Goal: Communication & Community: Answer question/provide support

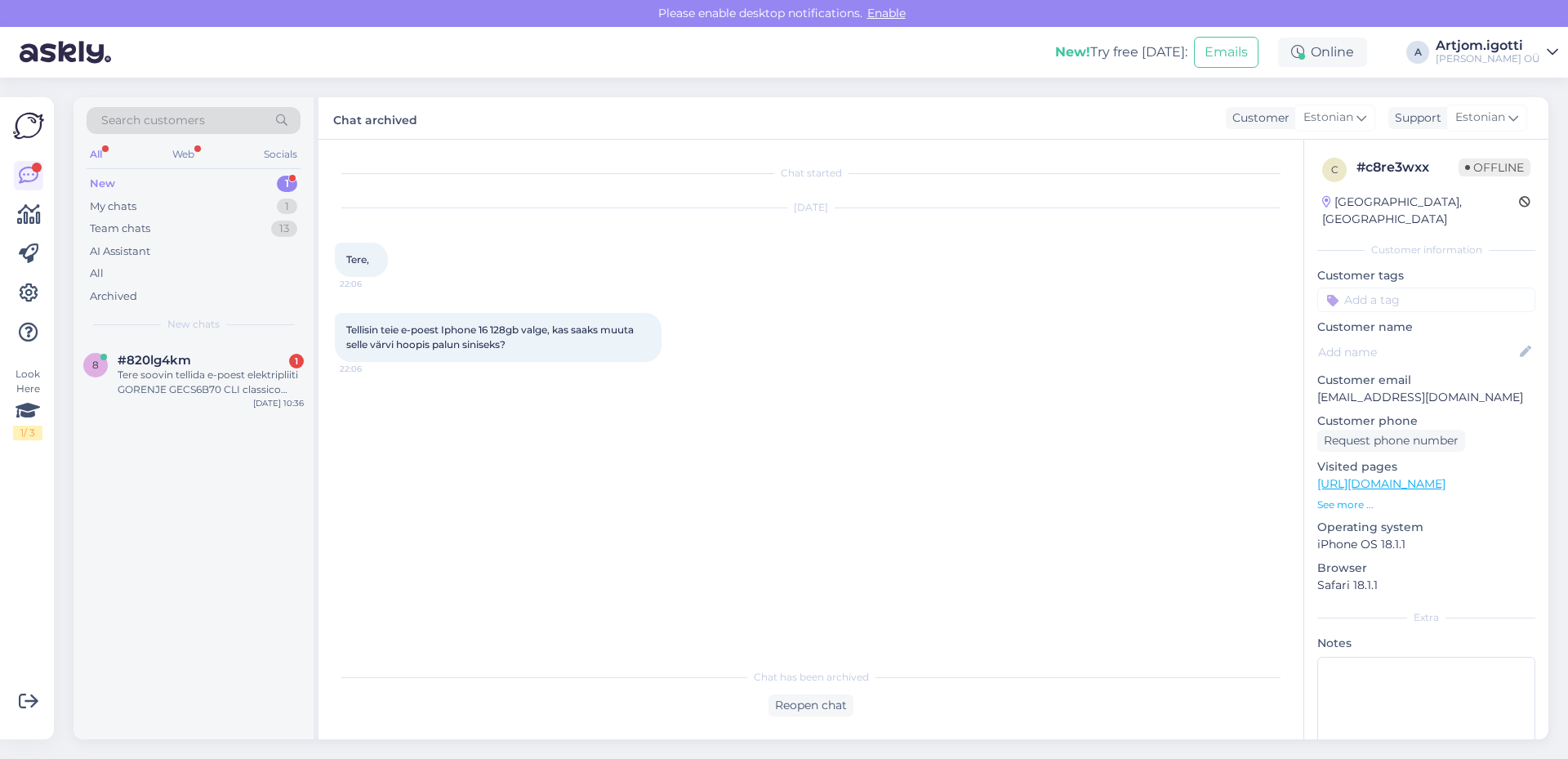
click at [233, 178] on div "New 1" at bounding box center [193, 184] width 214 height 23
click at [201, 384] on div "Tere soovin tellida e-poest elektripliiti GORENJE GECS6B70 CLI classico collect…" at bounding box center [211, 382] width 187 height 30
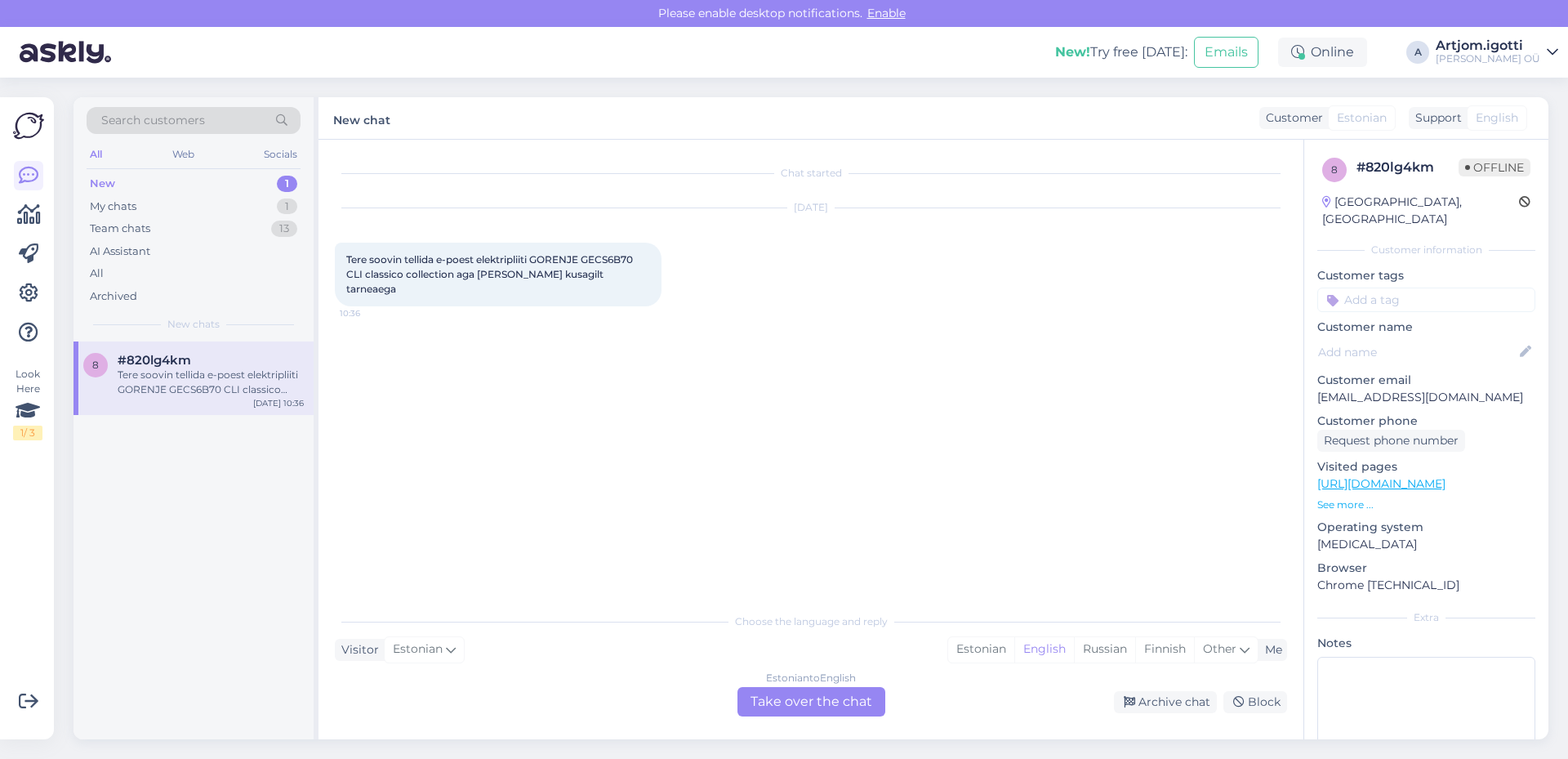
click at [556, 257] on span "Tere soovin tellida e-poest elektripliiti GORENJE GECS6B70 CLI classico collect…" at bounding box center [491, 274] width 289 height 41
click at [612, 262] on span "Tere soovin tellida e-poest elektripliiti GORENJE GECS6B70 CLI classico collect…" at bounding box center [491, 274] width 289 height 41
copy span "GECS6B70"
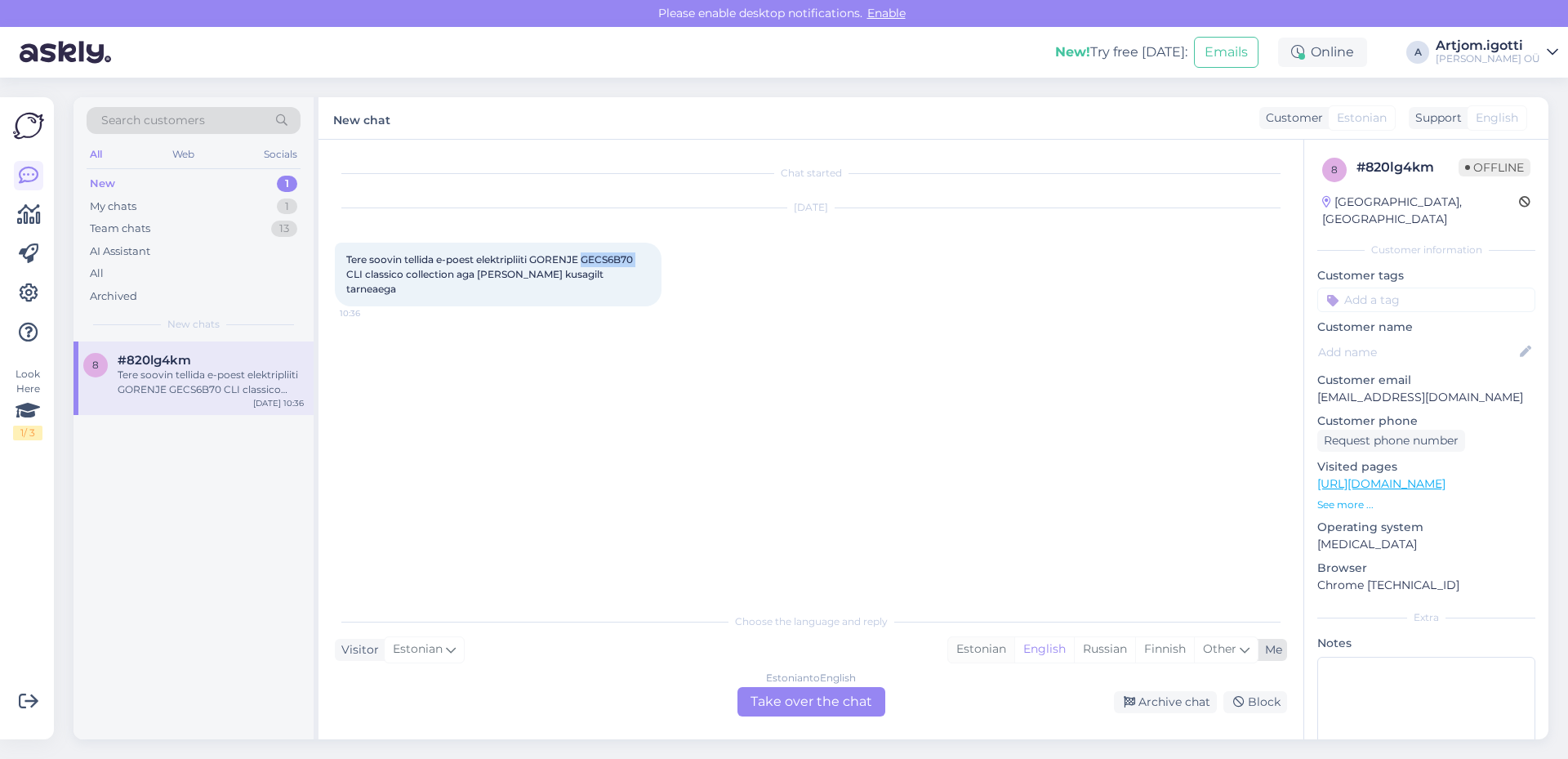
click at [976, 649] on div "Estonian" at bounding box center [981, 649] width 66 height 25
click at [800, 700] on div "Estonian to Estonian Take over the chat" at bounding box center [811, 701] width 148 height 30
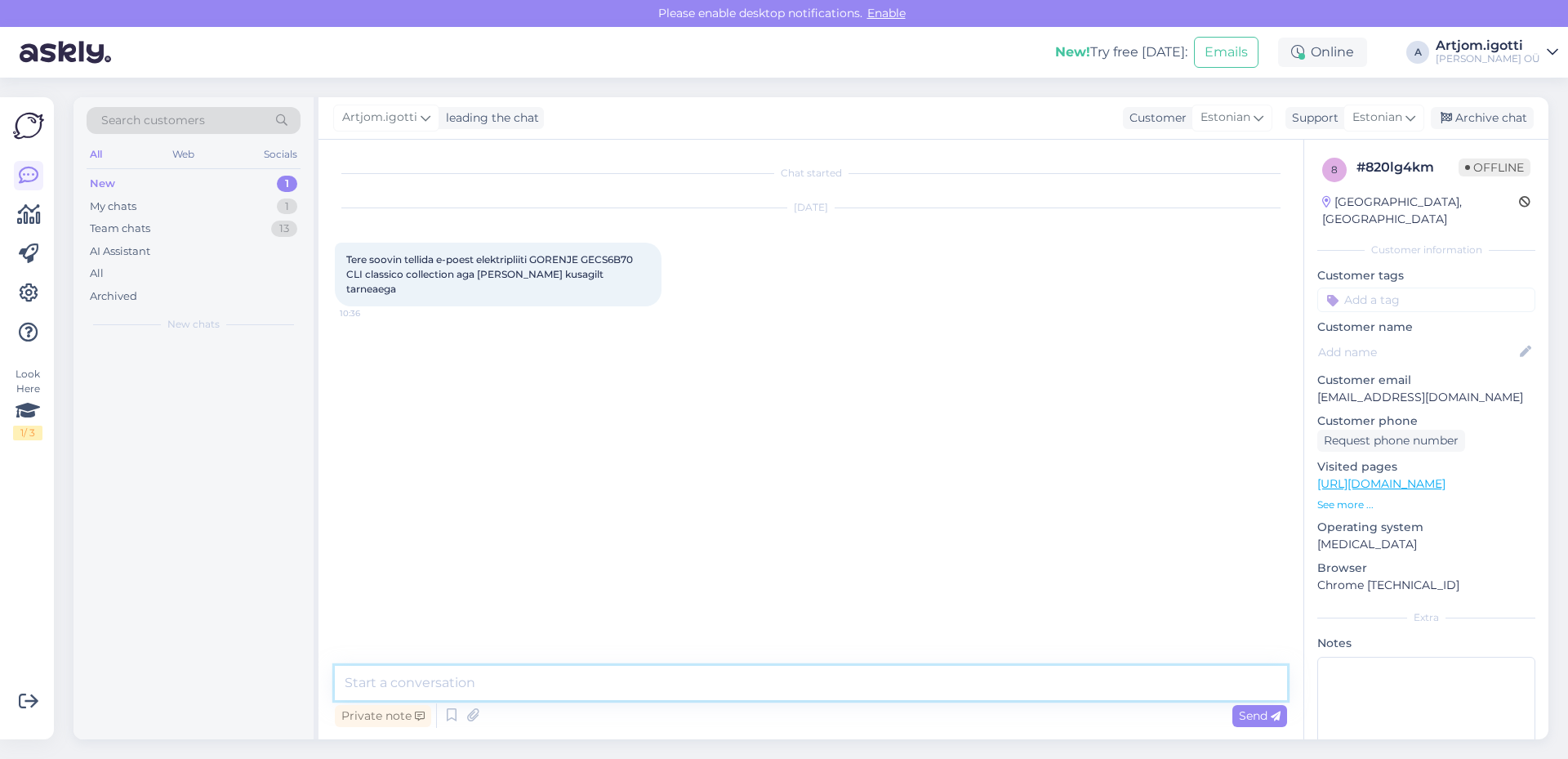
click at [555, 667] on textarea at bounding box center [811, 683] width 952 height 35
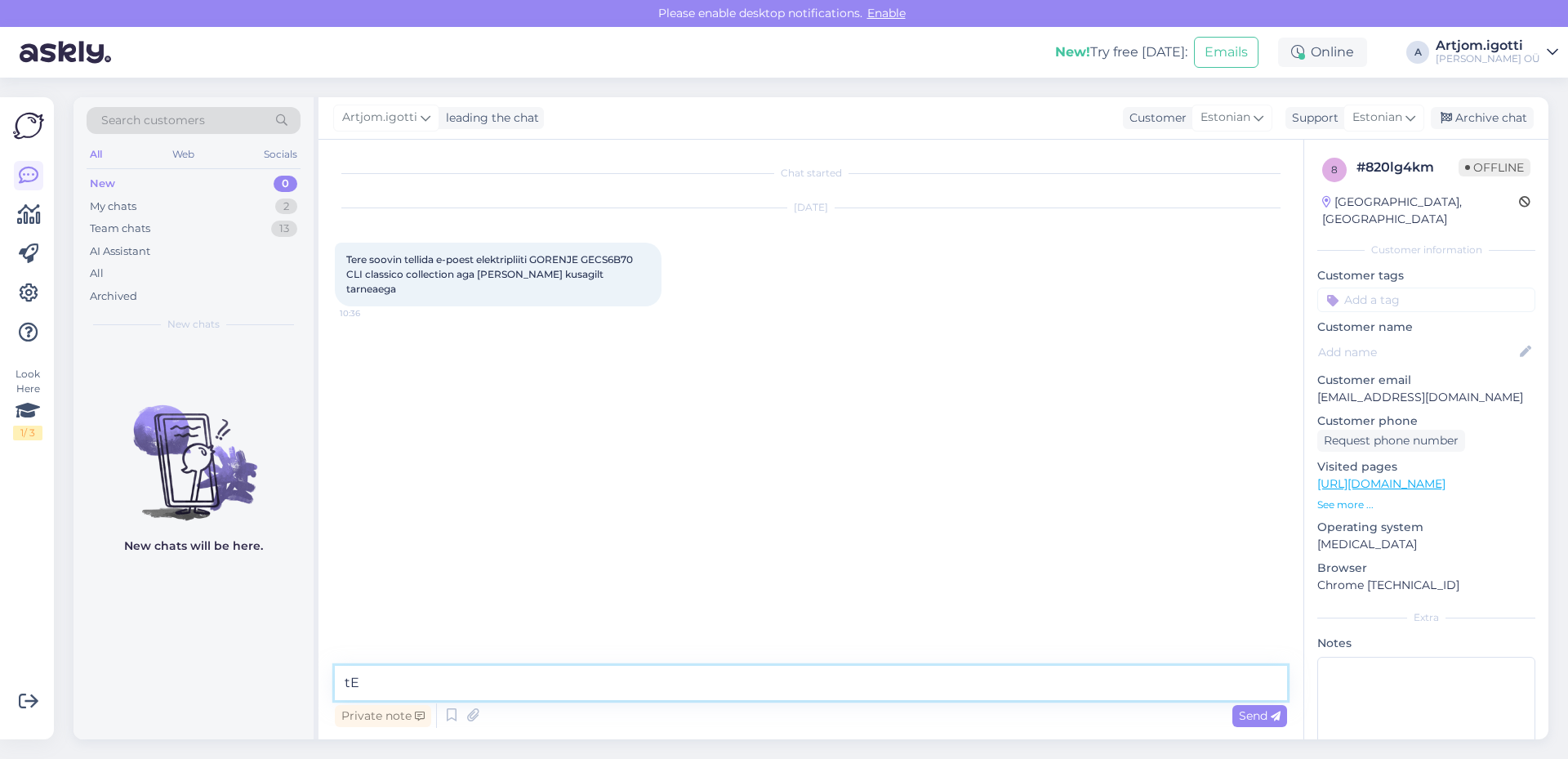
type textarea "t"
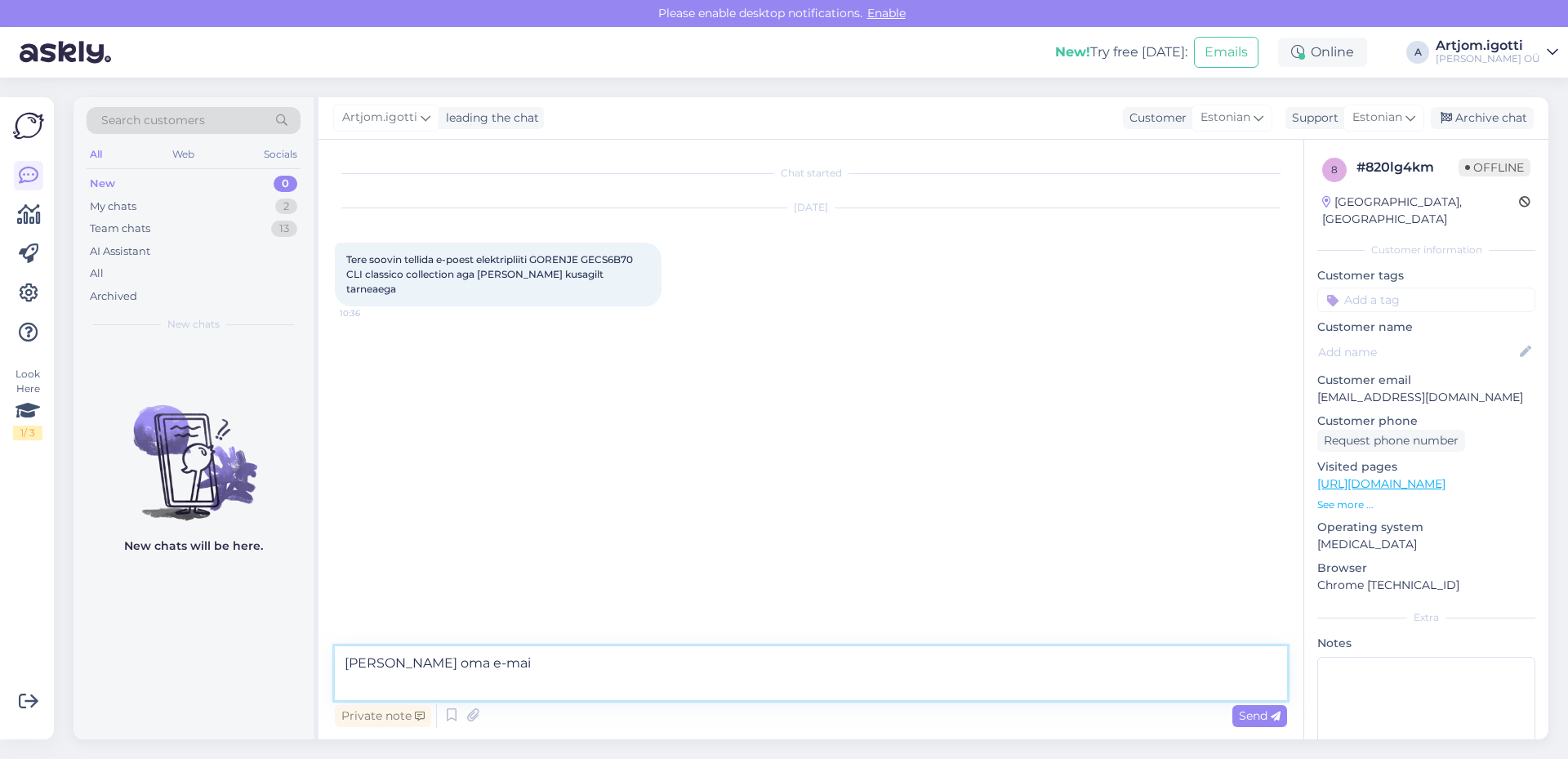
type textarea "Tere Andke oma e-mail"
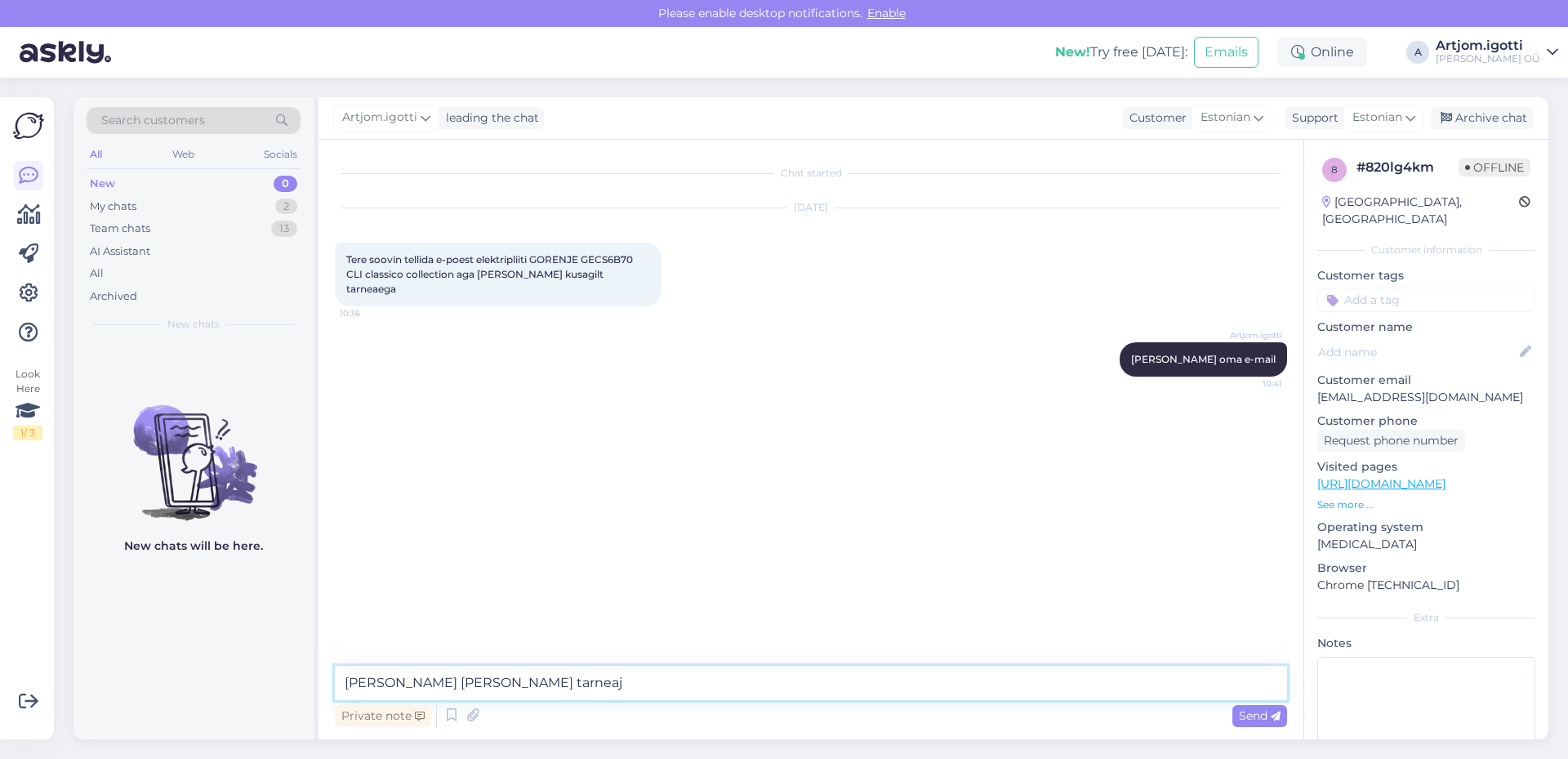
type textarea "[PERSON_NAME] [PERSON_NAME] tarneaja"
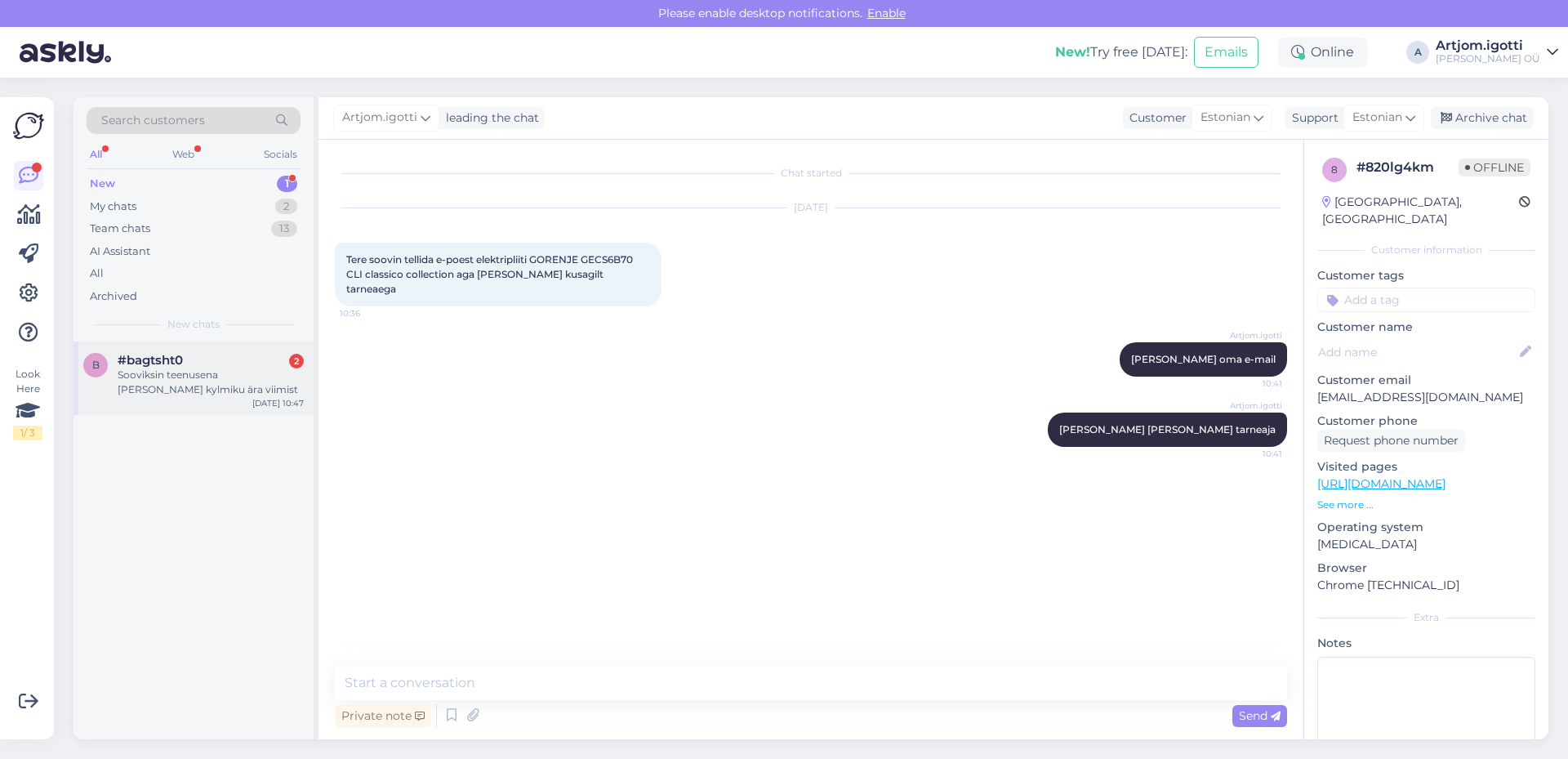
click at [170, 364] on span "#bagtsht0" at bounding box center [150, 361] width 65 height 15
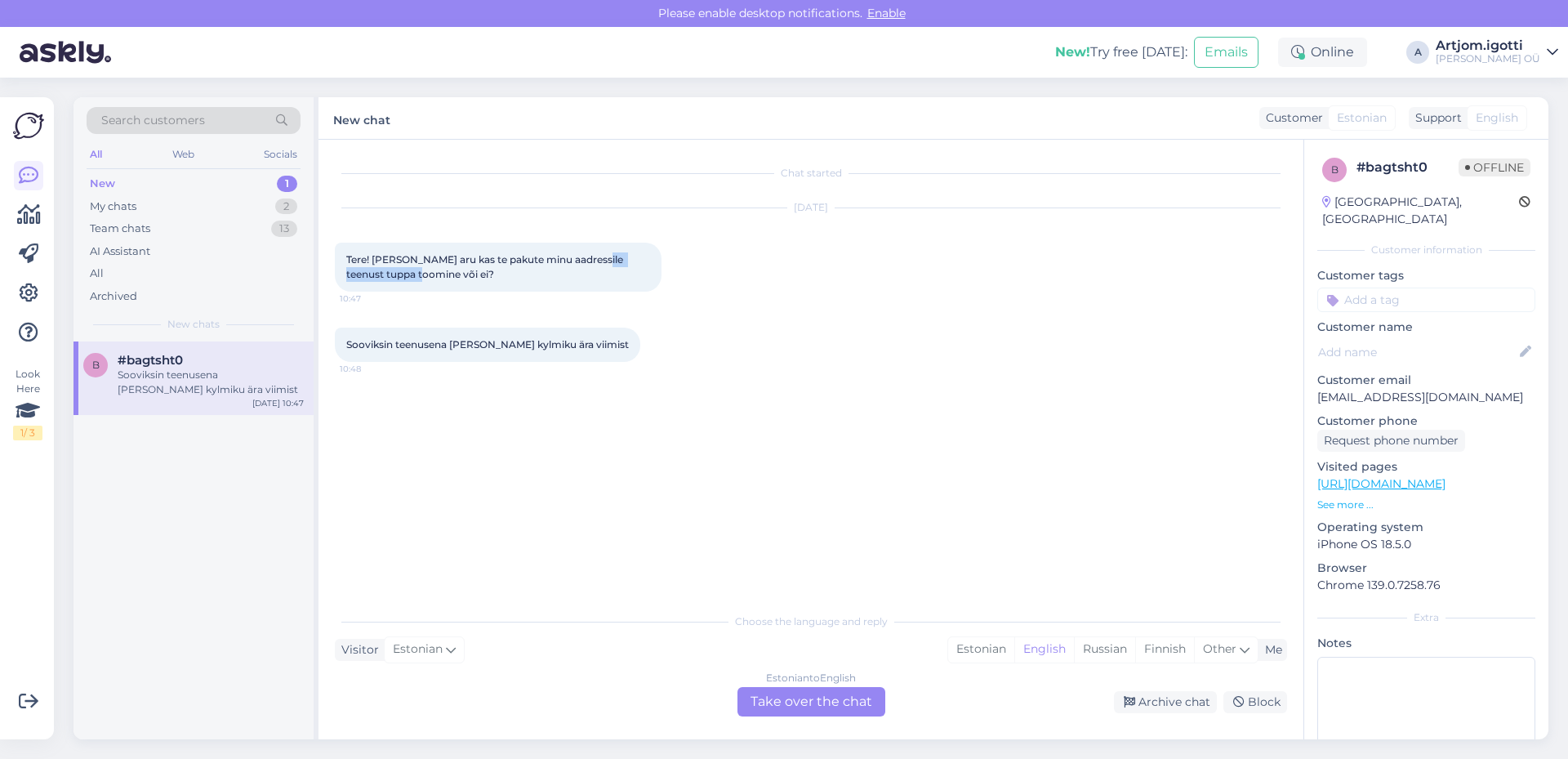
drag, startPoint x: 418, startPoint y: 269, endPoint x: 588, endPoint y: 254, distance: 170.7
click at [588, 254] on div "Tere! Ei saagi aru kas te pakute minu aadressile teenust tuppa toomine või ei? …" at bounding box center [498, 266] width 327 height 49
click at [559, 262] on span "Tere! [PERSON_NAME] aru kas te pakute minu aadressile teenust tuppa toomine või…" at bounding box center [486, 266] width 280 height 27
click at [978, 655] on div "Estonian" at bounding box center [981, 649] width 66 height 25
click at [811, 705] on div "Estonian to Estonian Take over the chat" at bounding box center [811, 701] width 148 height 30
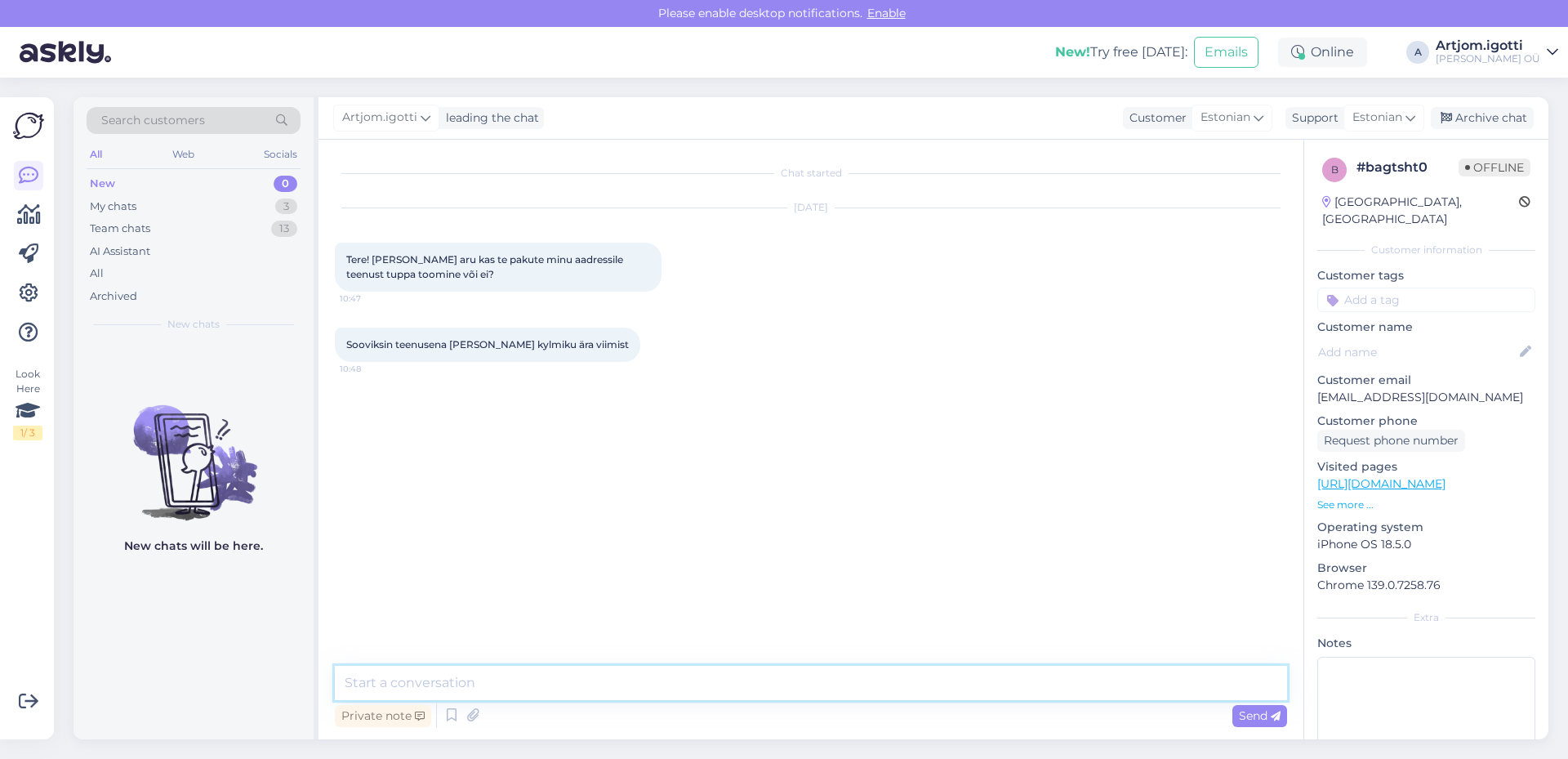
click at [444, 673] on textarea at bounding box center [811, 683] width 952 height 35
type textarea "Tere Mis aadres teil on"
click at [192, 212] on div "My chats 3" at bounding box center [193, 207] width 214 height 23
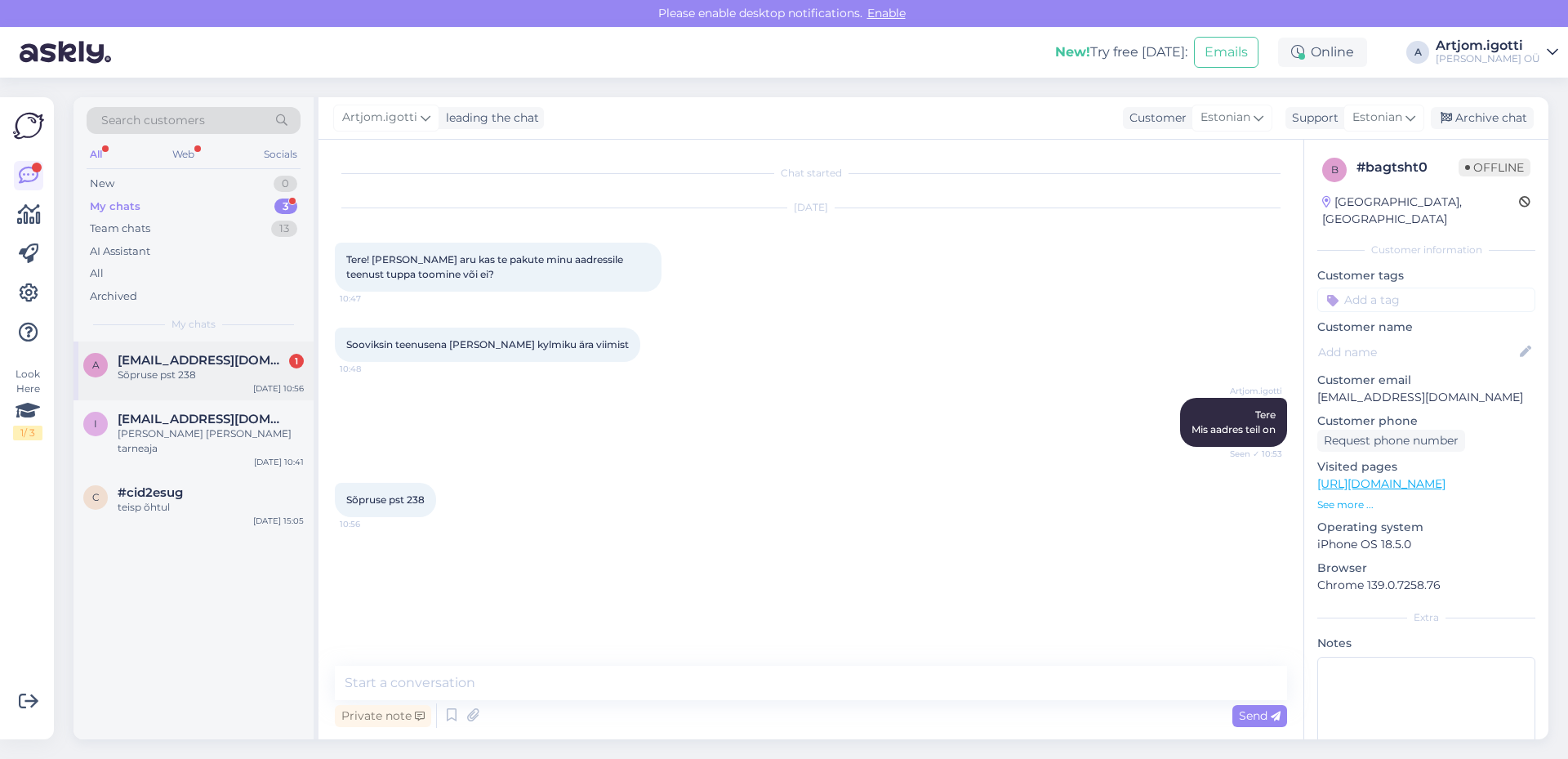
click at [149, 387] on div "a ageliiv@gmail.com 1 Sõpruse pst 238 Aug 24 10:56" at bounding box center [193, 370] width 240 height 59
drag, startPoint x: 422, startPoint y: 501, endPoint x: 330, endPoint y: 498, distance: 92.0
click at [330, 499] on div "Chat started Aug 24 2025 Tere! Ei saagi aru kas te pakute minu aadressile teenu…" at bounding box center [811, 439] width 985 height 600
click at [425, 496] on span "Sõpruse pst 238" at bounding box center [385, 499] width 78 height 12
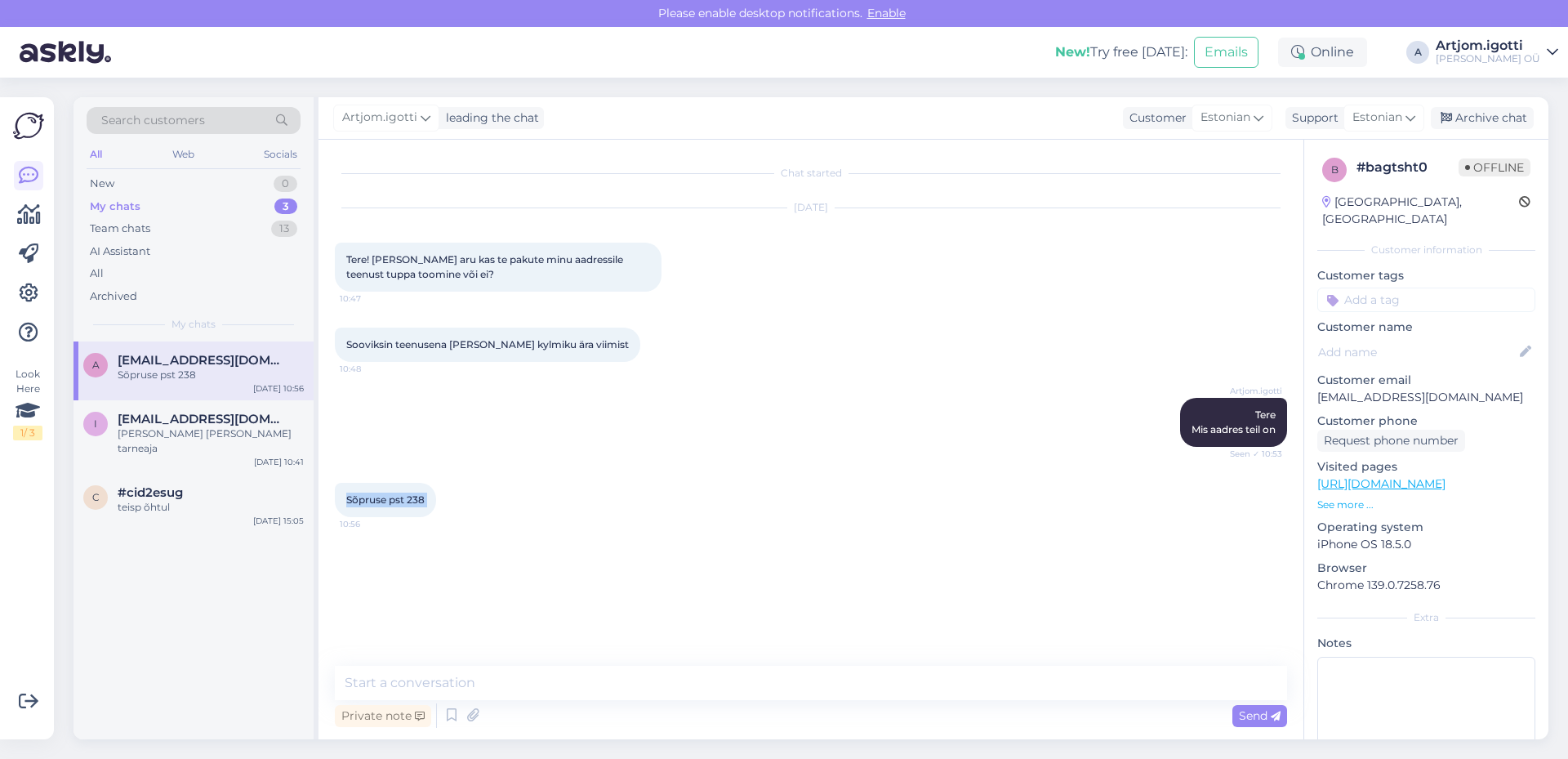
click at [425, 496] on span "Sõpruse pst 238" at bounding box center [385, 499] width 78 height 12
copy div "Sõpruse pst 238 10:56"
click at [514, 673] on textarea at bounding box center [811, 683] width 952 height 35
click at [503, 693] on textarea at bounding box center [811, 683] width 952 height 35
type textarea "Tegelikult peaks saama"
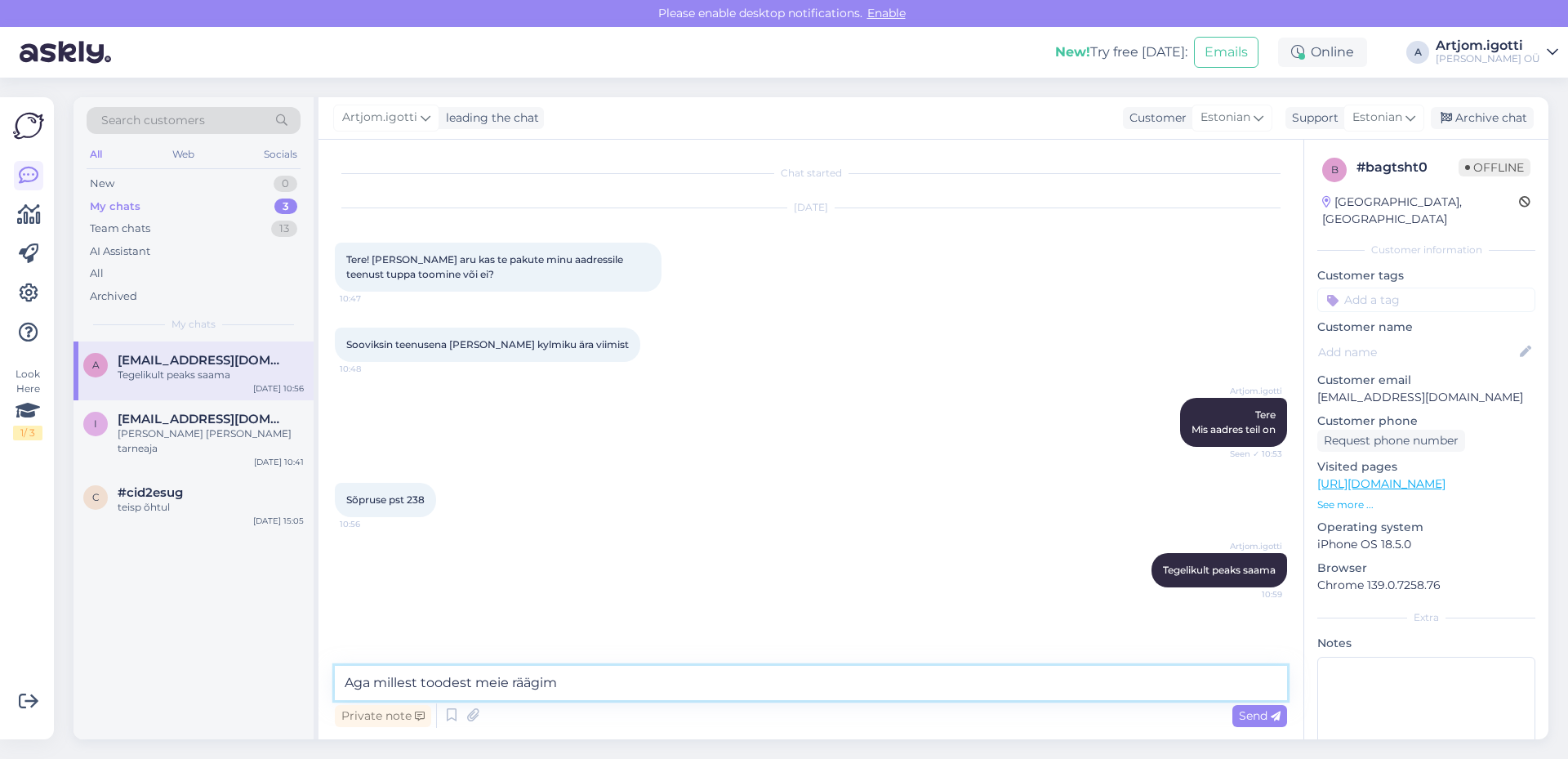
type textarea "Aga millest toodest meie räägime"
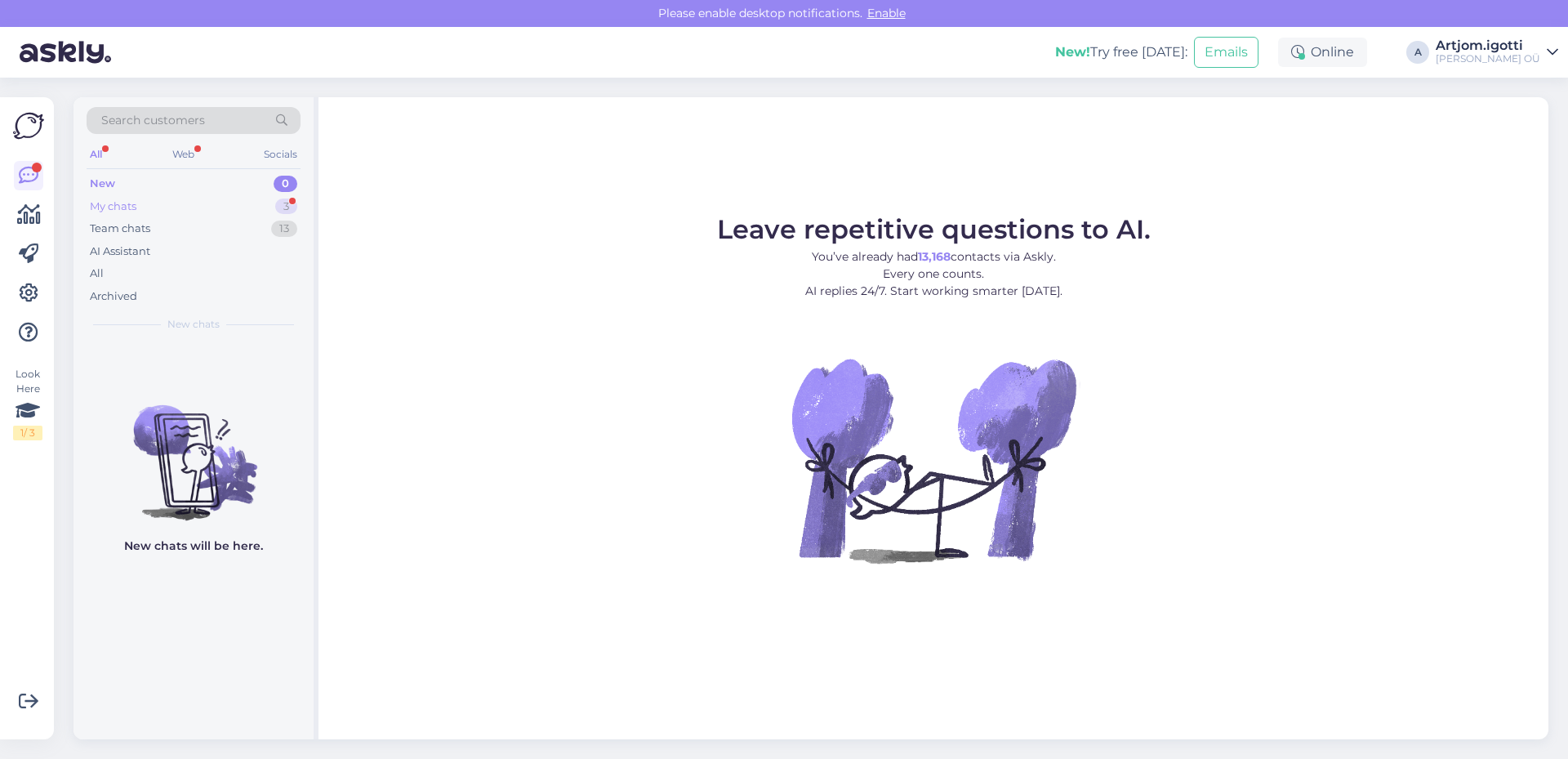
click at [269, 207] on div "My chats 3" at bounding box center [193, 207] width 214 height 23
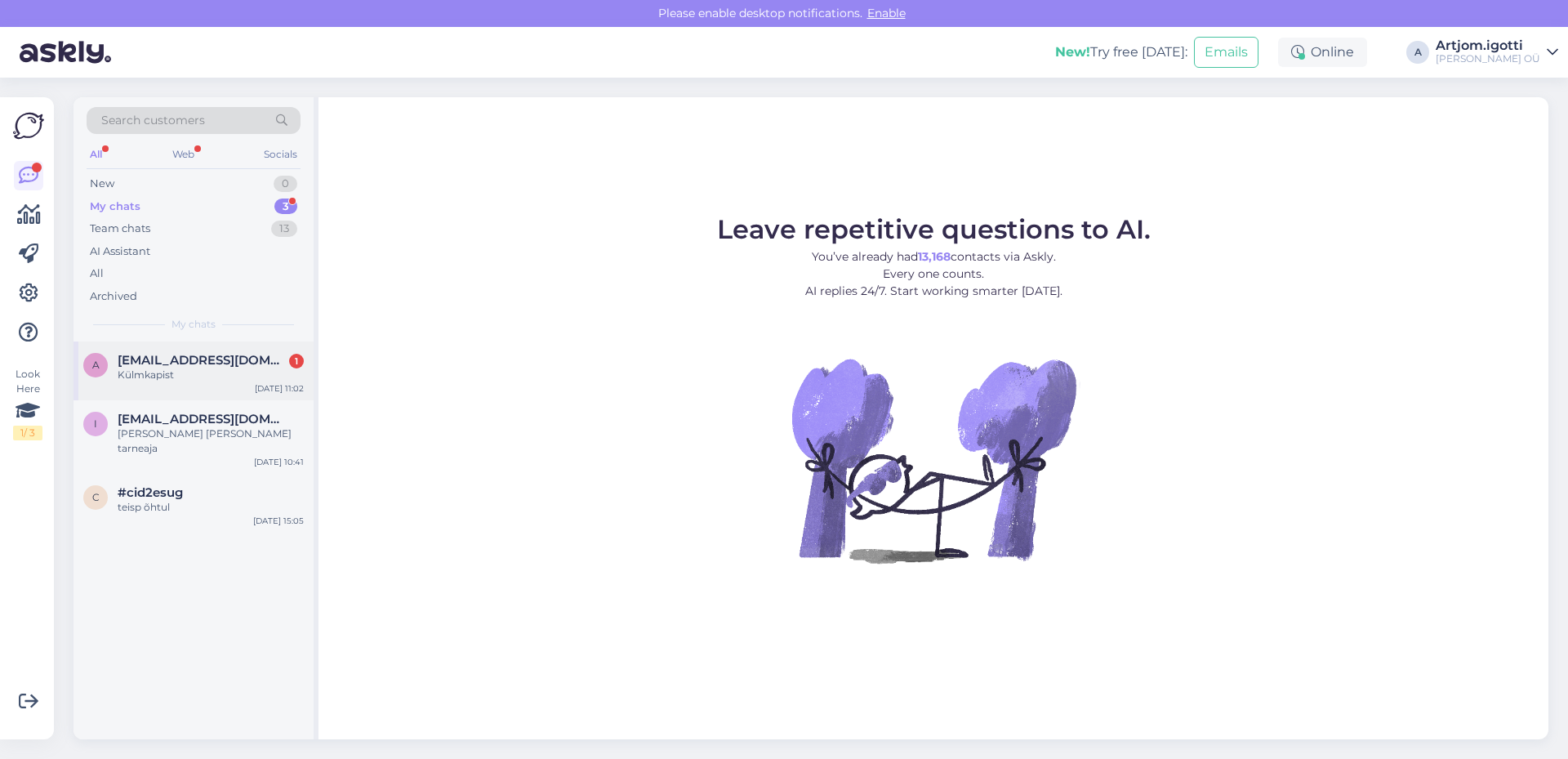
click at [206, 370] on div "Külmkapist" at bounding box center [211, 375] width 187 height 15
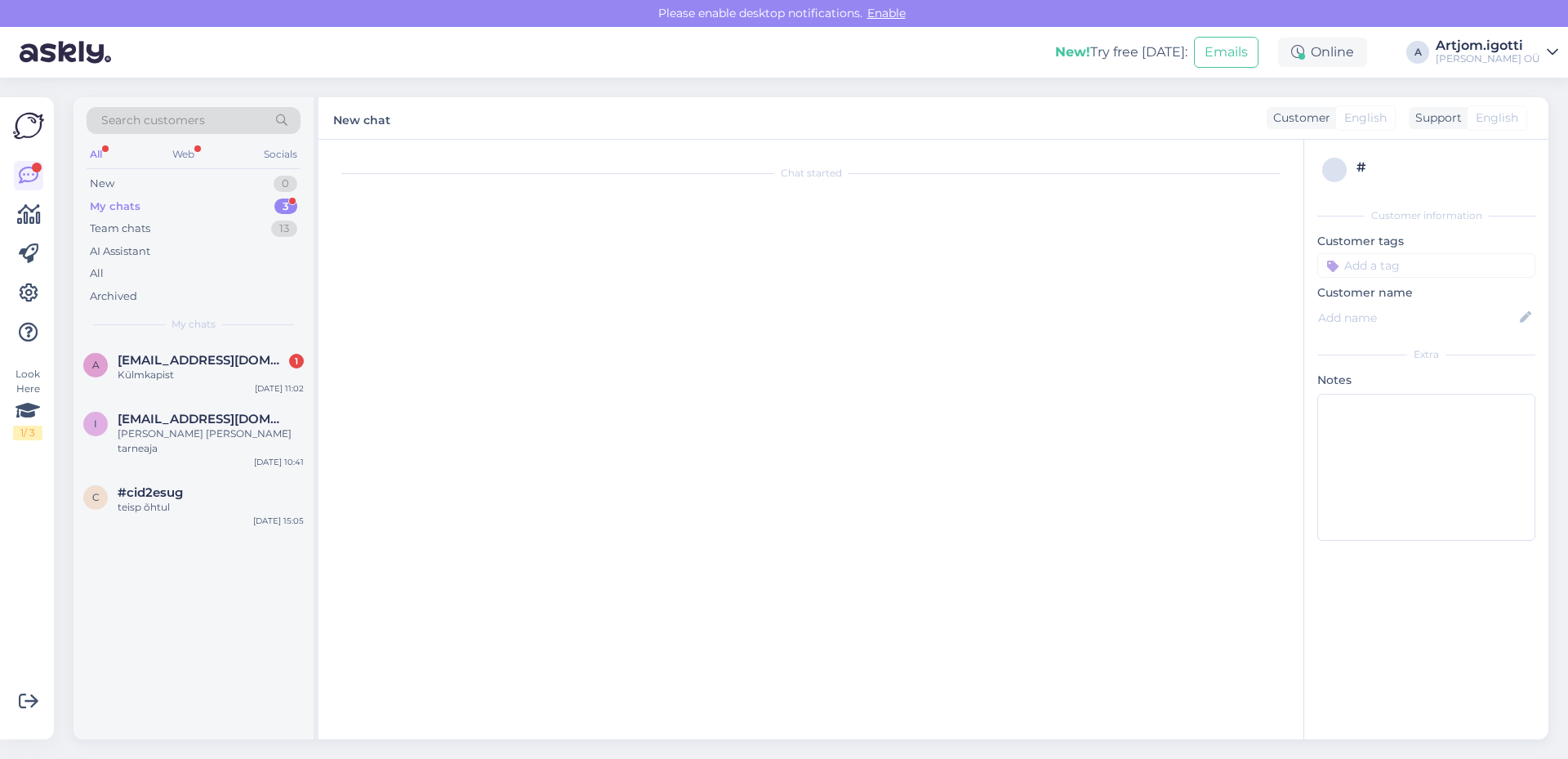
scroll to position [95, 0]
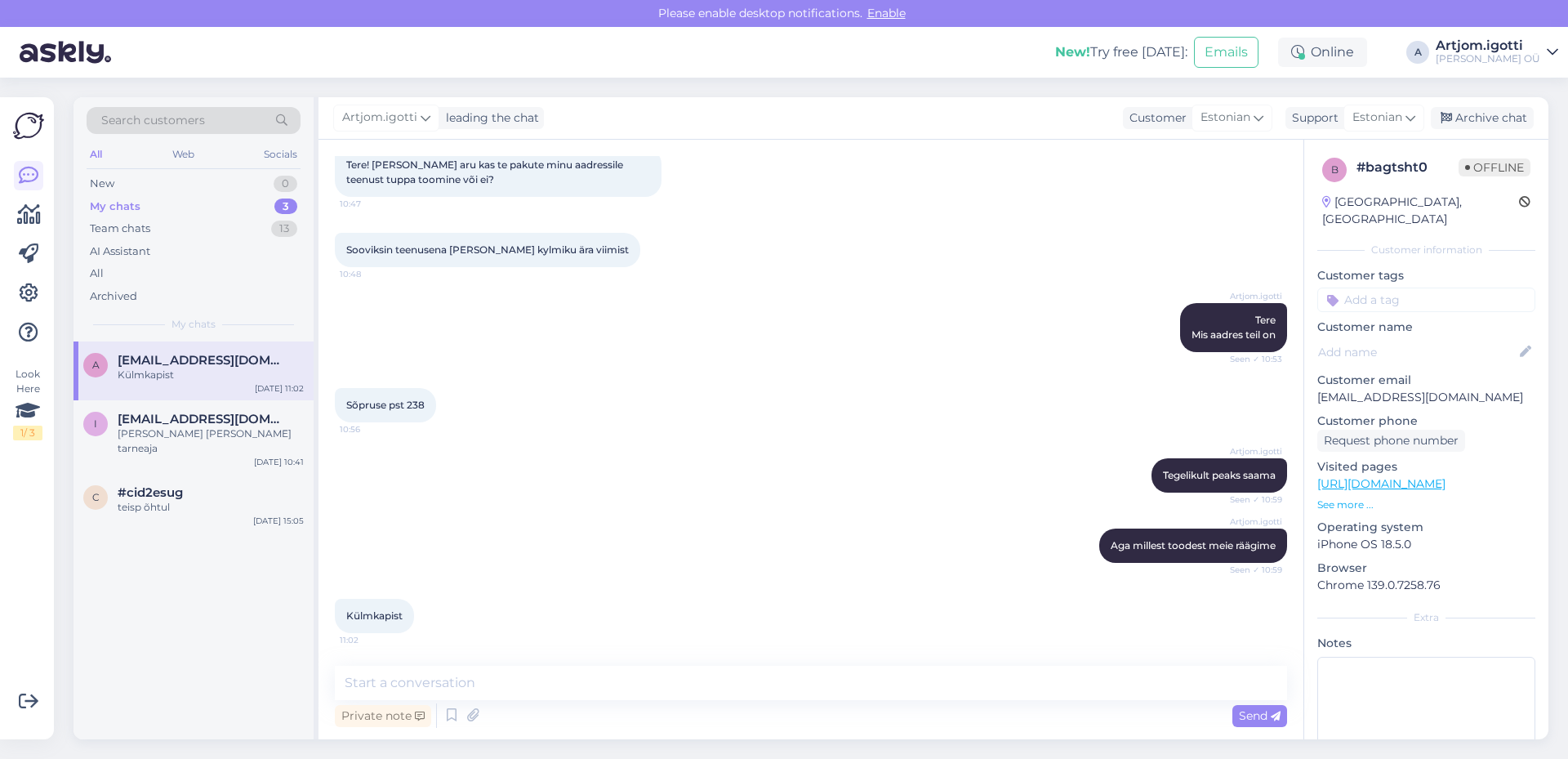
drag, startPoint x: 452, startPoint y: 650, endPoint x: 458, endPoint y: 686, distance: 36.5
click at [451, 658] on div "Chat started [DATE] Tere! [PERSON_NAME] aru kas te pakute minu aadressile teenu…" at bounding box center [811, 439] width 985 height 600
drag, startPoint x: 459, startPoint y: 686, endPoint x: 489, endPoint y: 681, distance: 30.4
click at [459, 688] on textarea at bounding box center [811, 683] width 952 height 35
type textarea "Aga mis mudel"
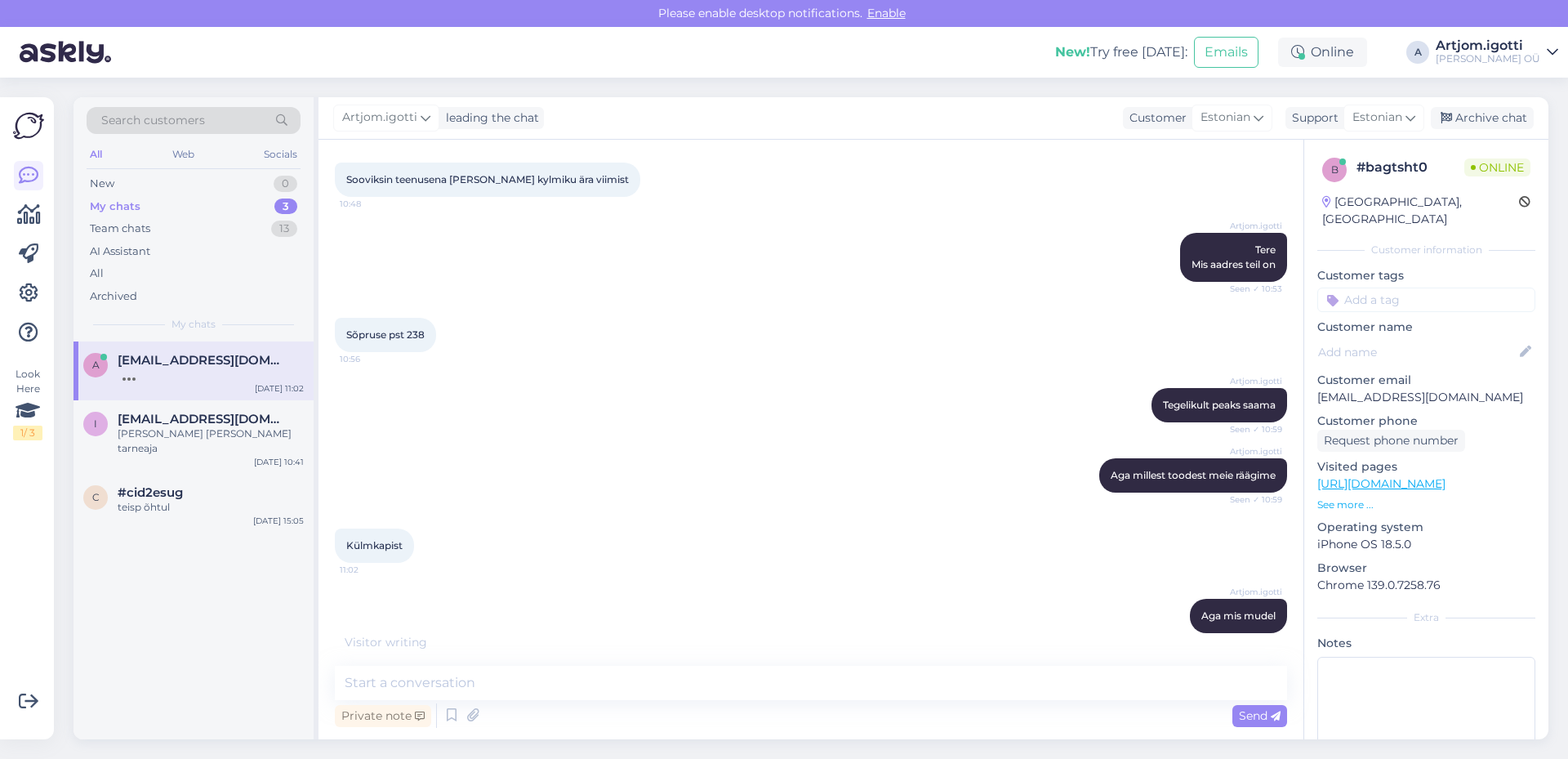
scroll to position [235, 0]
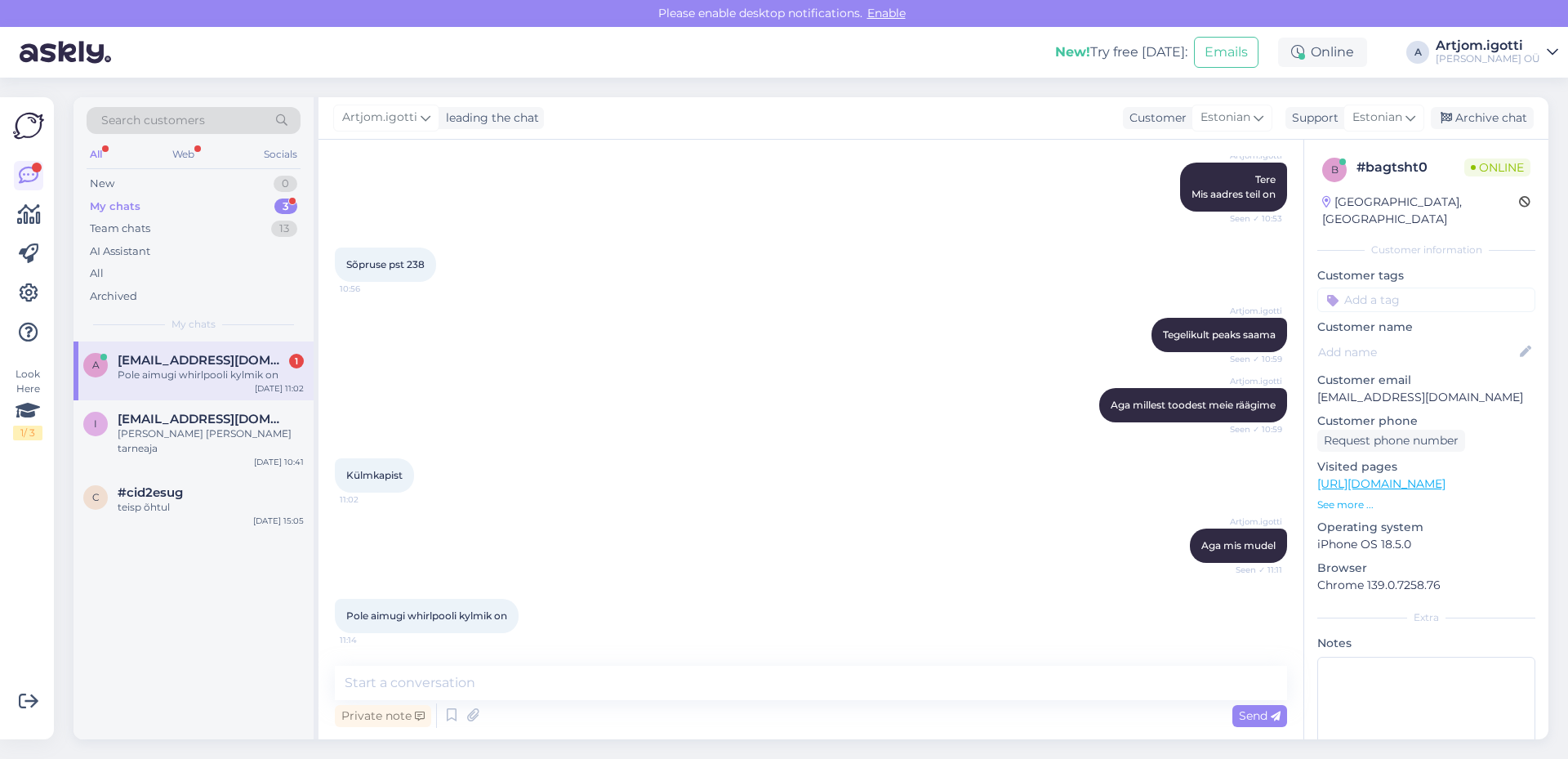
click at [198, 550] on div "a [EMAIL_ADDRESS][DOMAIN_NAME] 1 Pole aimugi whirlpooli kylmik on [DATE] 11:02 …" at bounding box center [193, 540] width 240 height 398
click at [465, 687] on textarea at bounding box center [811, 683] width 952 height 35
click at [456, 681] on textarea at bounding box center [811, 683] width 952 height 35
click at [458, 678] on textarea at bounding box center [811, 683] width 952 height 35
click at [461, 686] on textarea at bounding box center [811, 683] width 952 height 35
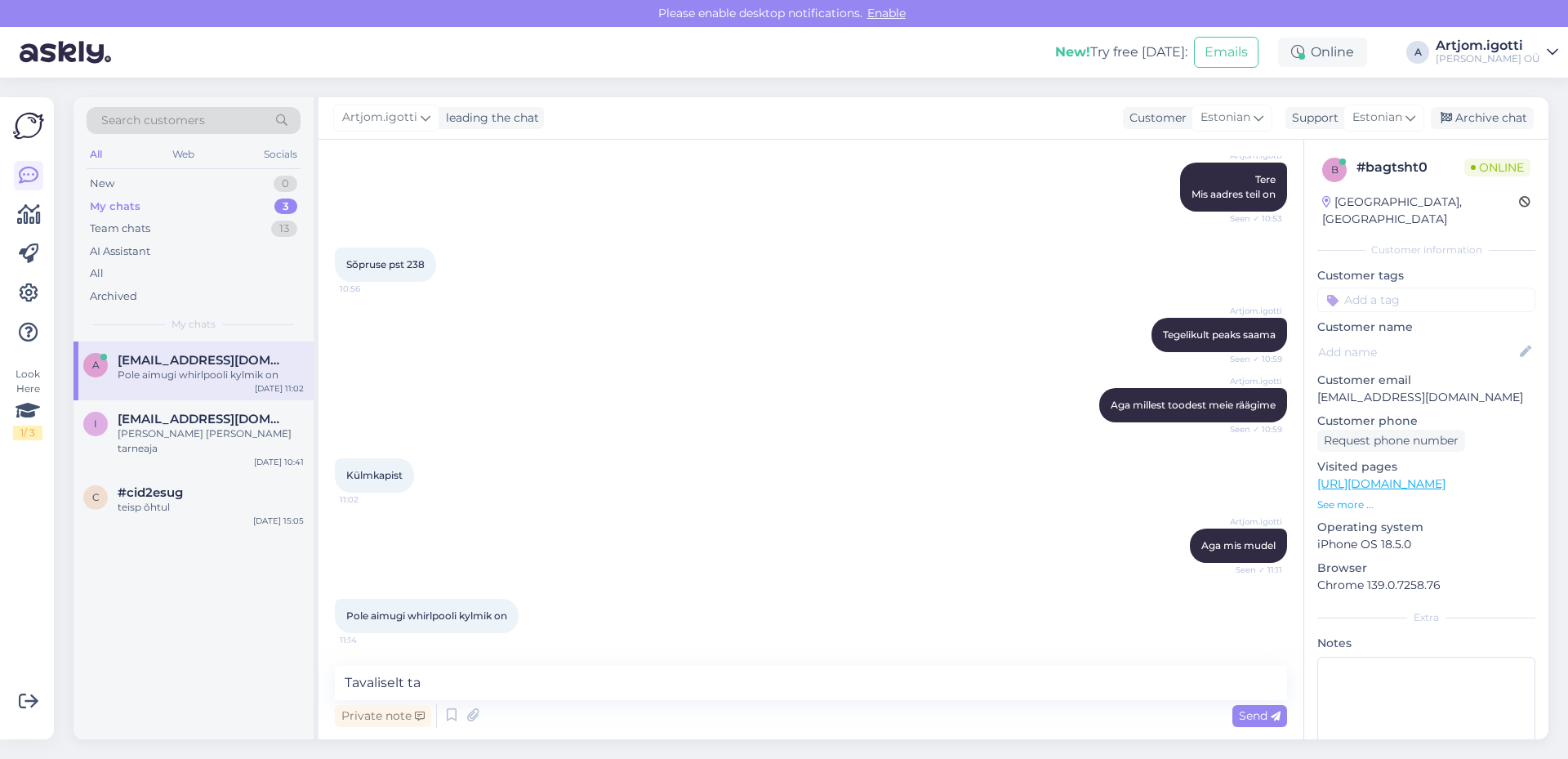
click at [1357, 497] on p "See more ..." at bounding box center [1427, 505] width 218 height 15
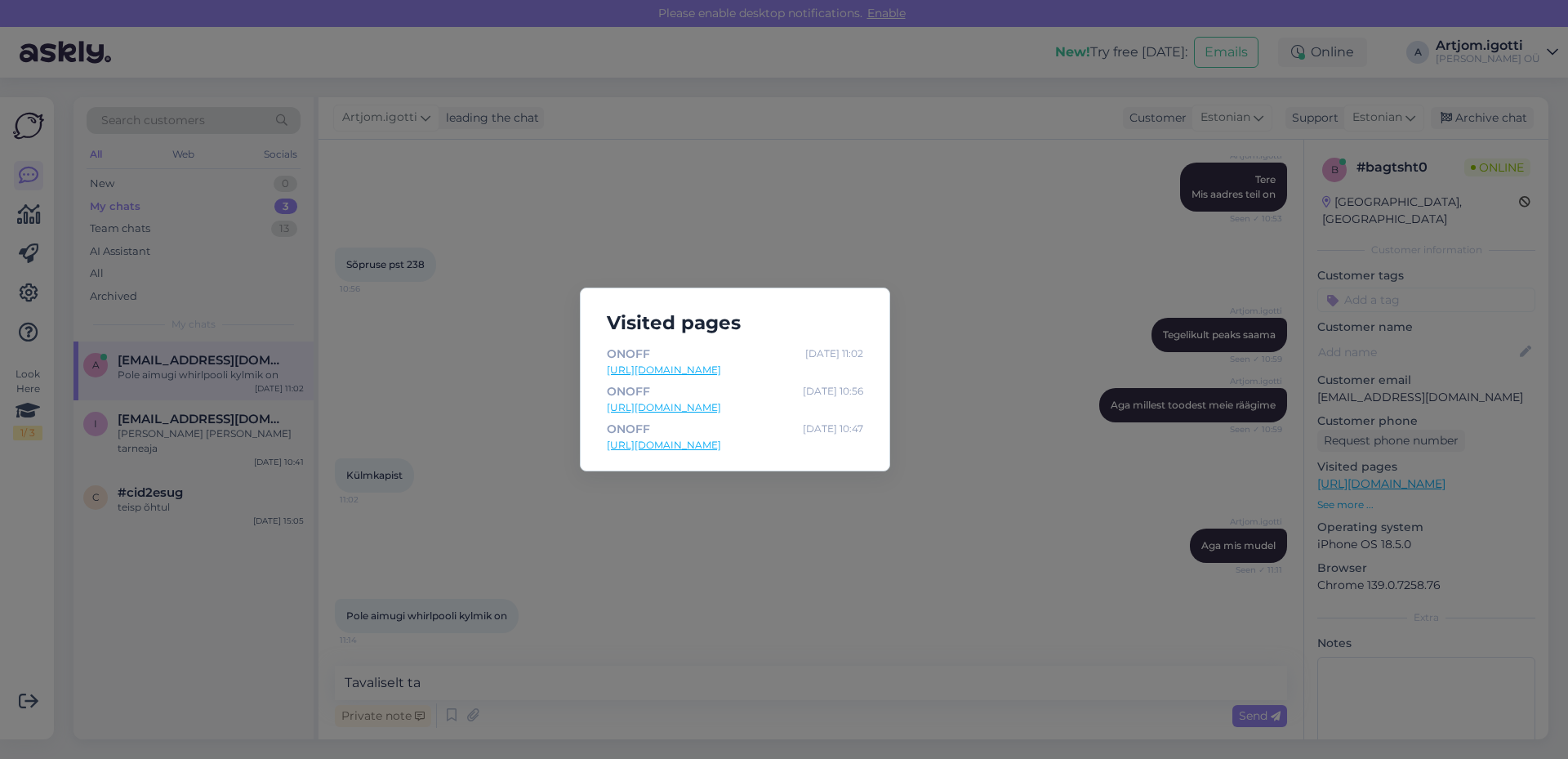
click at [1009, 319] on div "Visited pages ONOFF [DATE] 11:02 [URL][DOMAIN_NAME] ONOFF [DATE] 10:56 [URL][DO…" at bounding box center [784, 380] width 1568 height 759
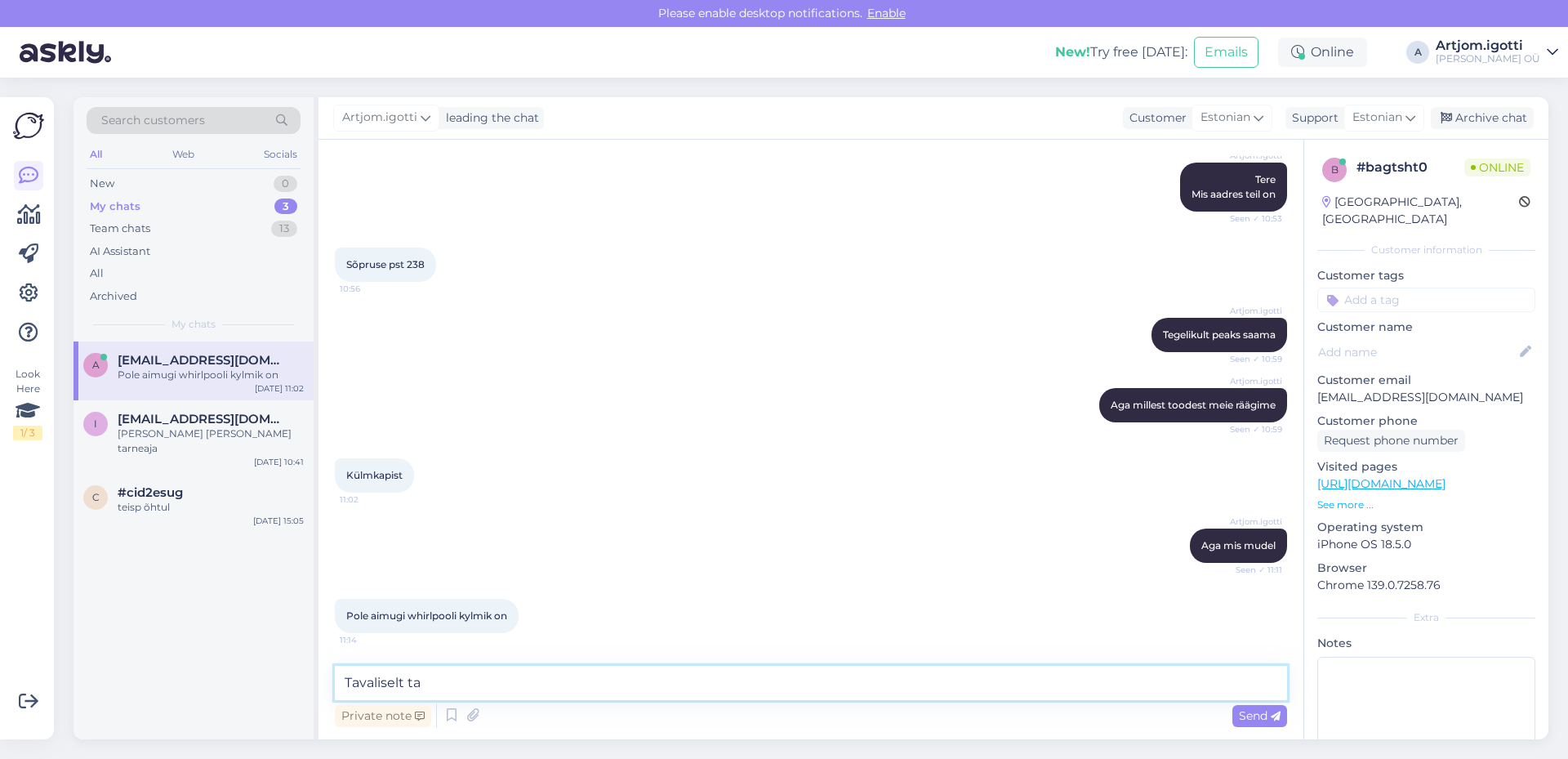
click at [504, 669] on textarea "Tavaliselt ta" at bounding box center [811, 683] width 952 height 35
type textarea "Tavaliselt ta ei [PERSON_NAME] valida, sest külmiku pakkendis ei ole, ega talli…"
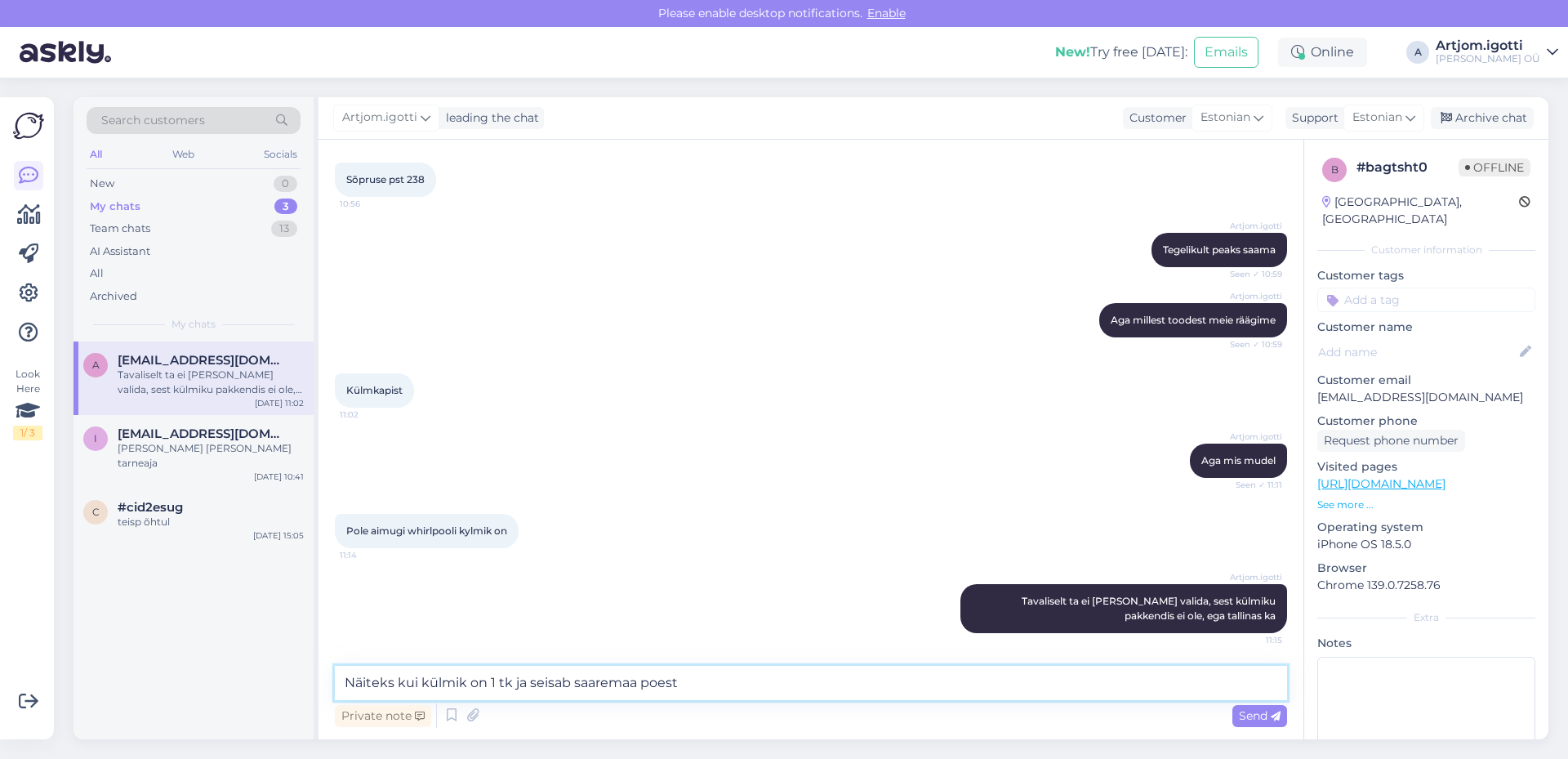
type textarea "Näiteks kui külmik on 1 tk ja seisab saaremaa poes"
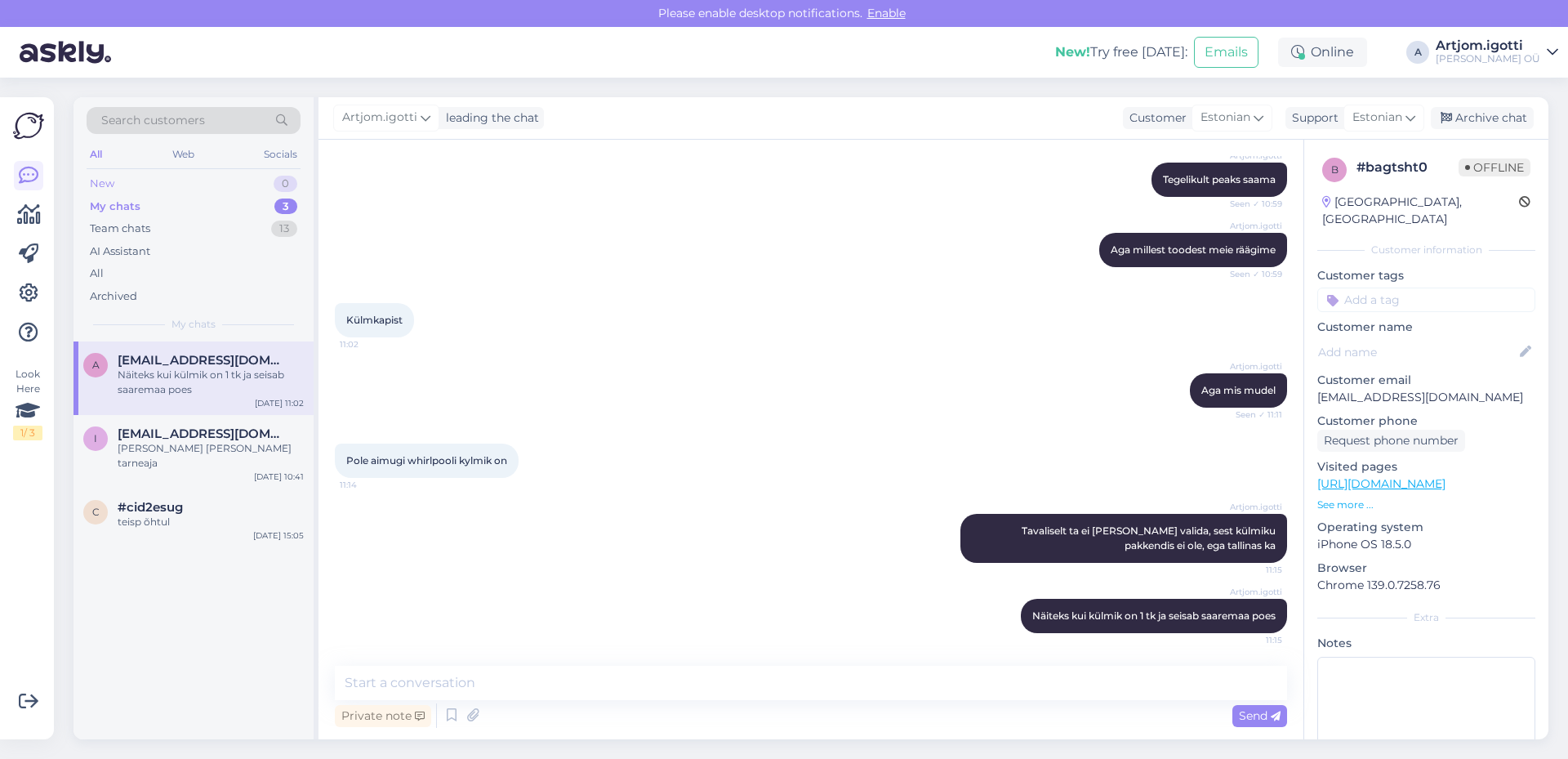
click at [146, 184] on div "New 0" at bounding box center [193, 184] width 214 height 23
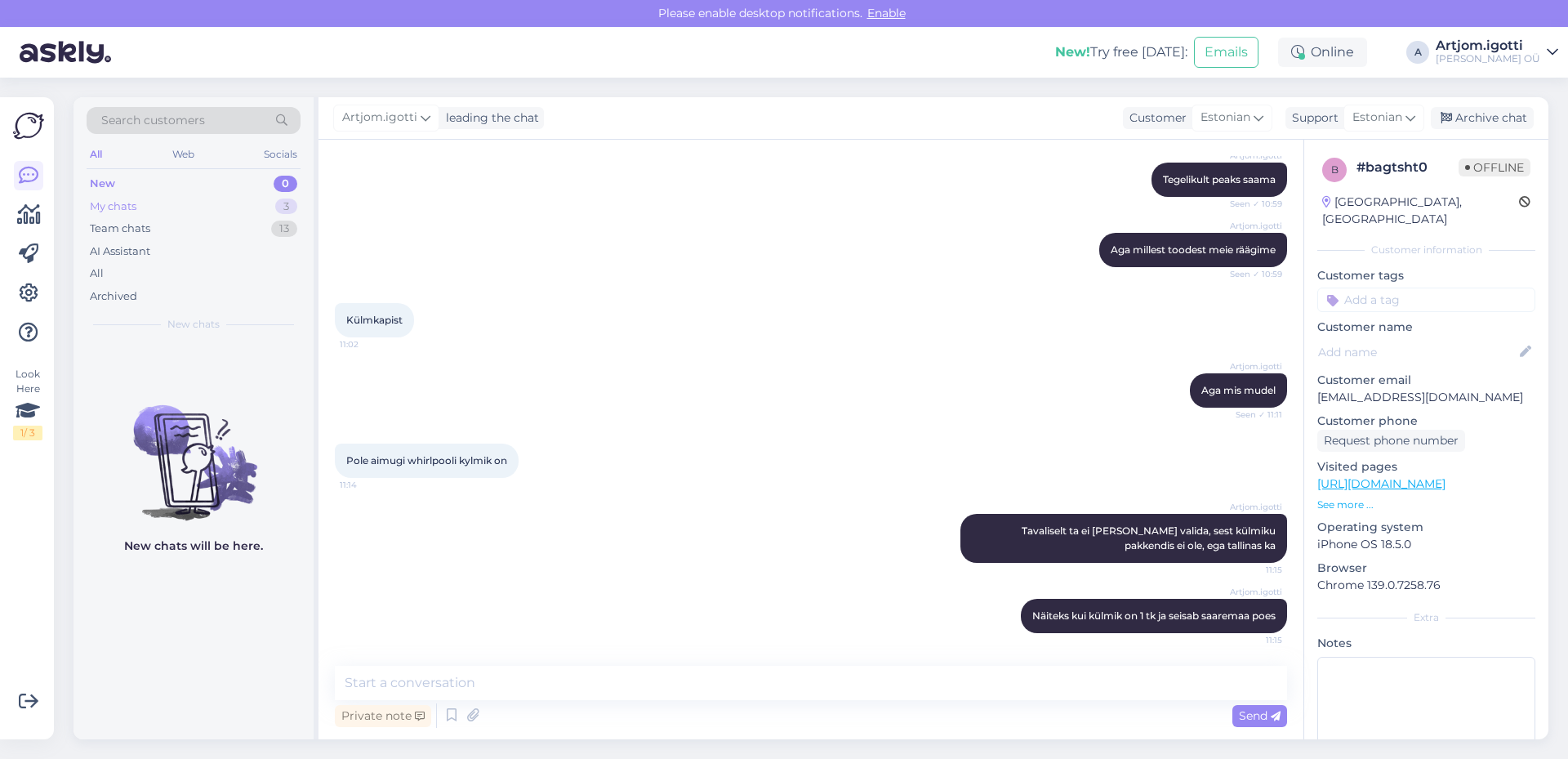
click at [151, 203] on div "My chats 3" at bounding box center [193, 207] width 214 height 23
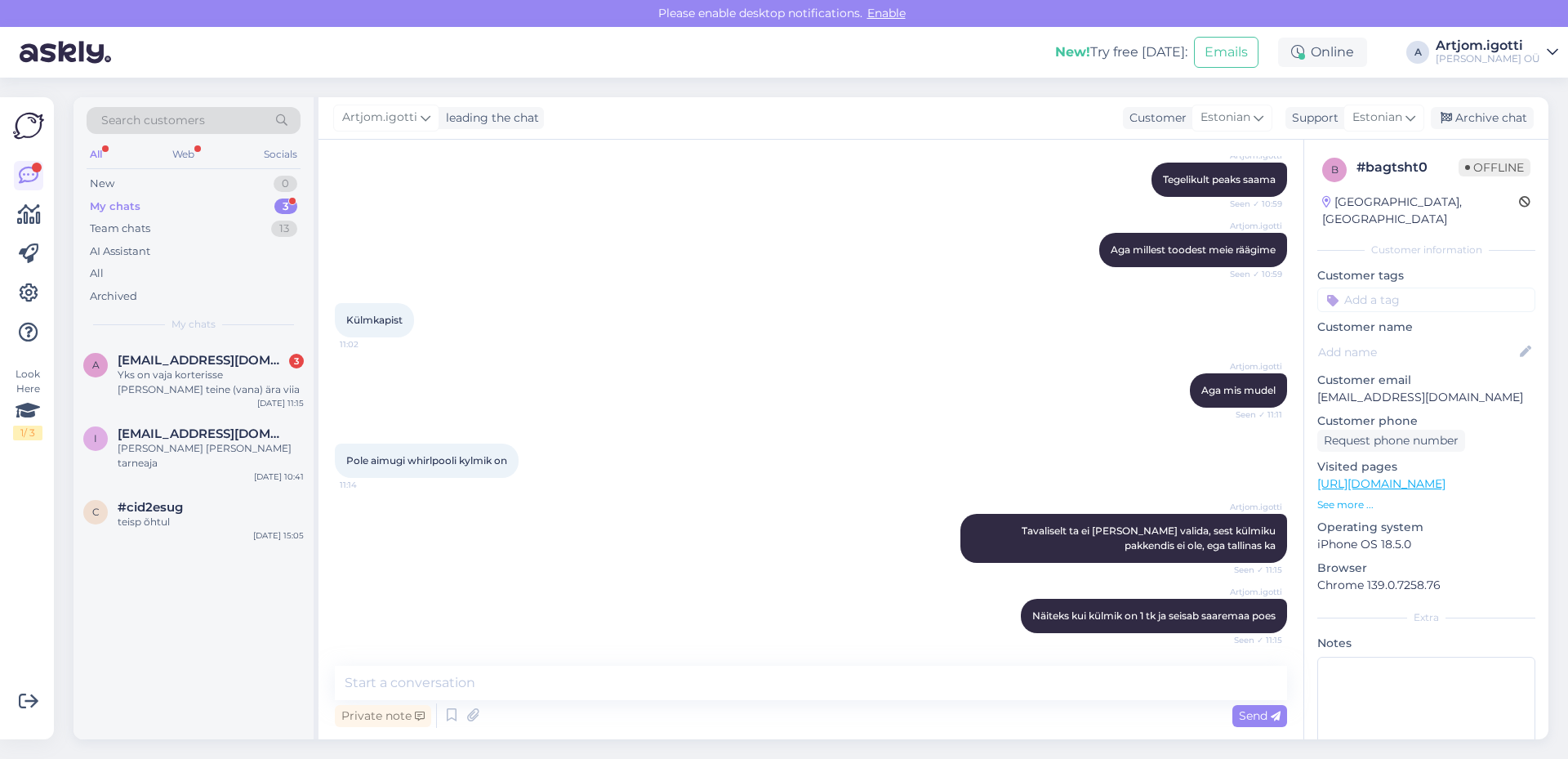
scroll to position [601, 0]
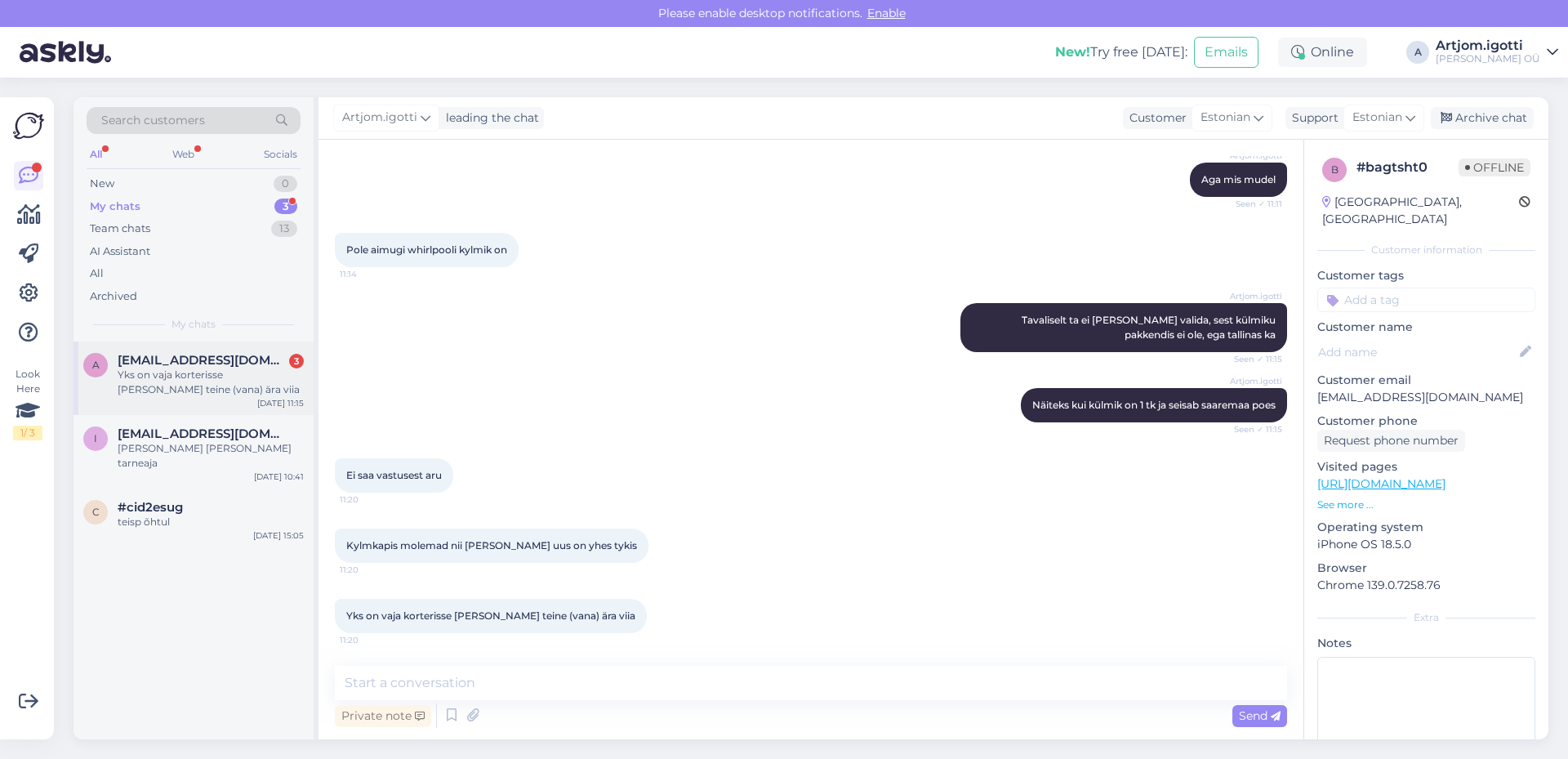
click at [262, 386] on div "Yks on vaja korterisse [PERSON_NAME] teine (vana) ära viia" at bounding box center [211, 382] width 187 height 30
drag, startPoint x: 343, startPoint y: 476, endPoint x: 450, endPoint y: 480, distance: 107.1
click at [450, 480] on div "Ei saa vastusest aru 11:20" at bounding box center [394, 475] width 119 height 35
drag, startPoint x: 355, startPoint y: 544, endPoint x: 599, endPoint y: 543, distance: 244.0
click at [599, 543] on div "Kylmkapis molemad nii [PERSON_NAME] uus on yhes tykis 11:20" at bounding box center [492, 545] width 314 height 35
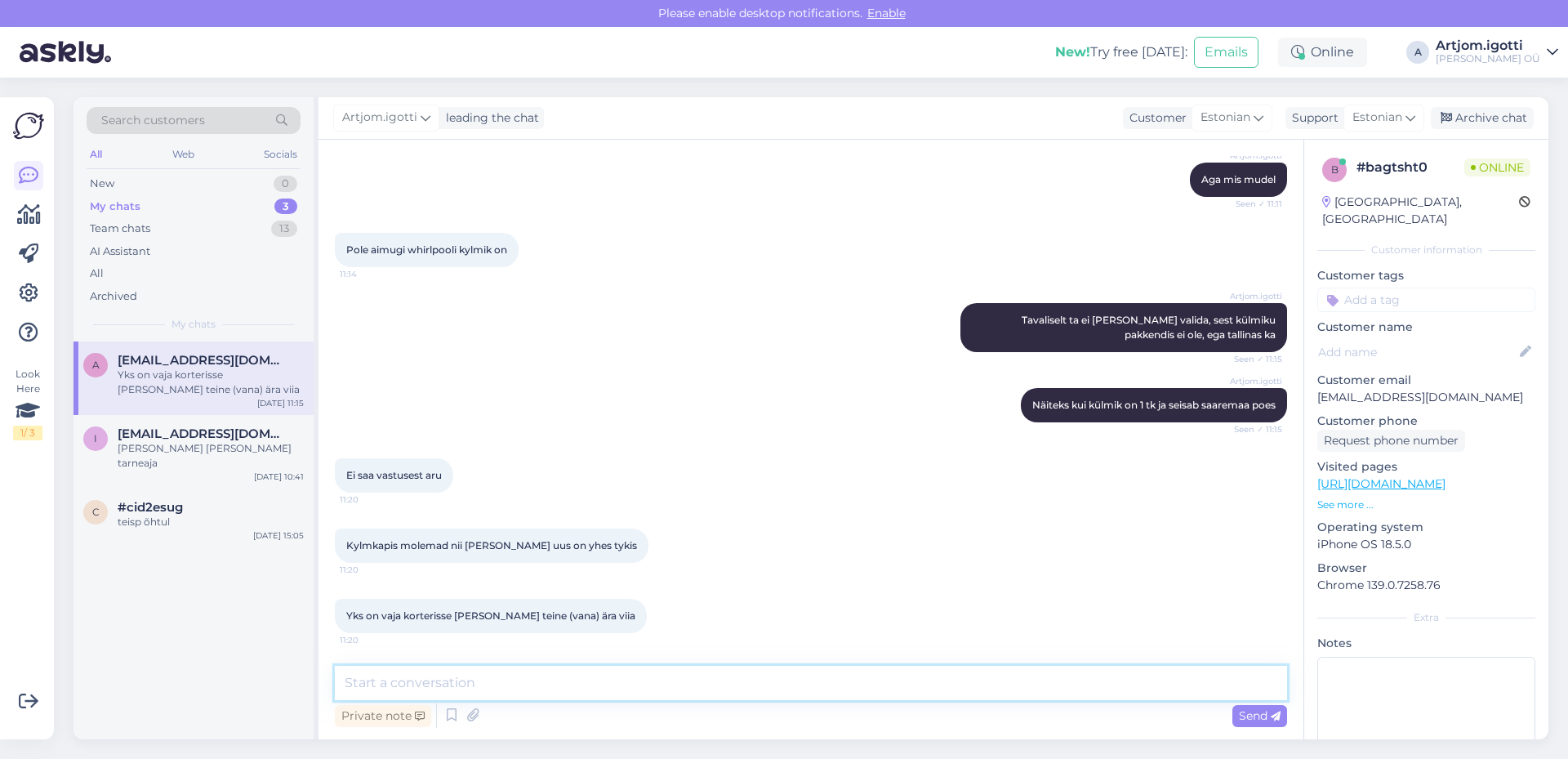
click at [495, 670] on textarea at bounding box center [811, 683] width 952 height 35
type textarea "M"
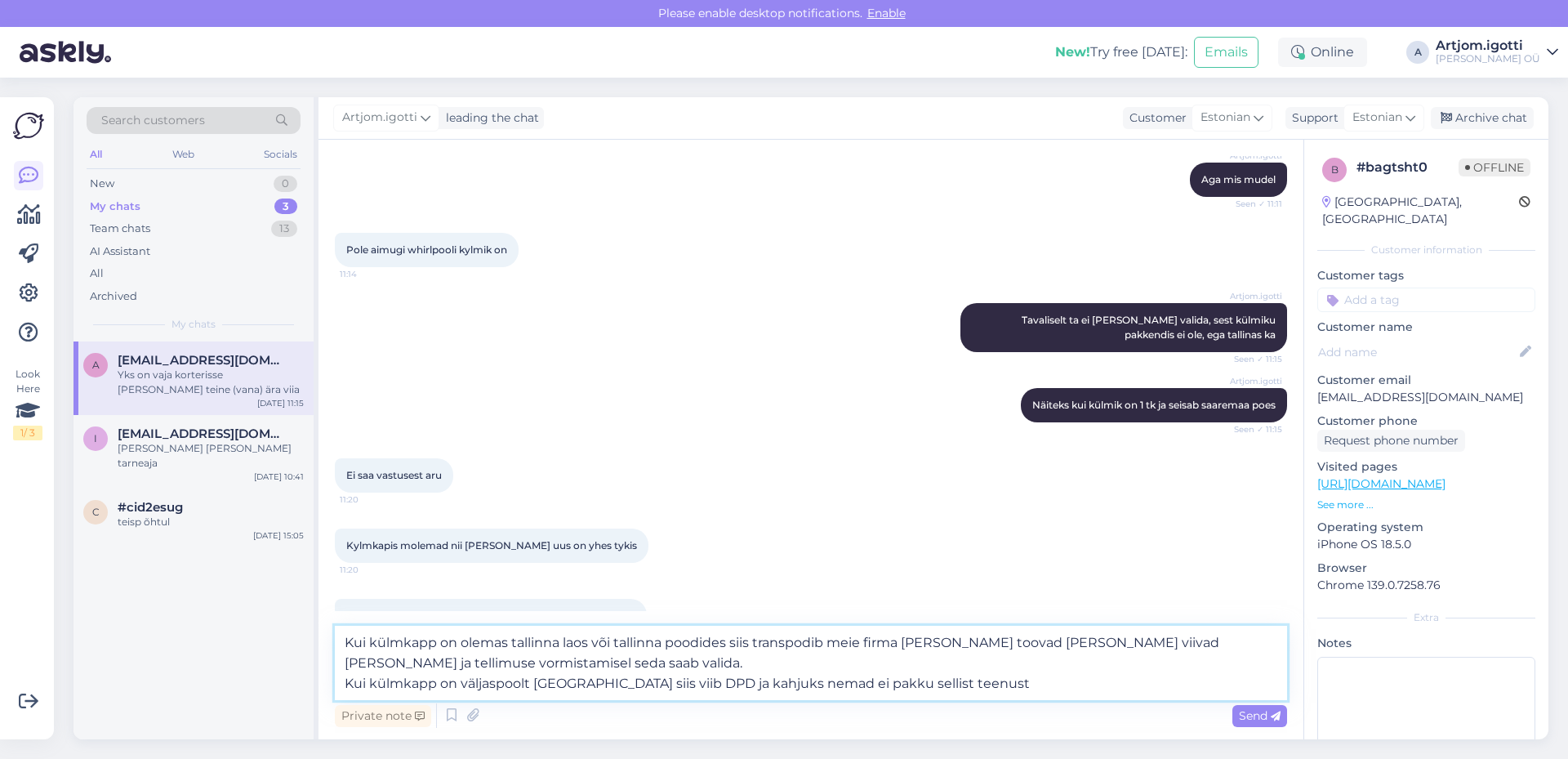
type textarea "Kui külmkapp on olemas tallinna laos või tallinna poodides siis transpodib meie…"
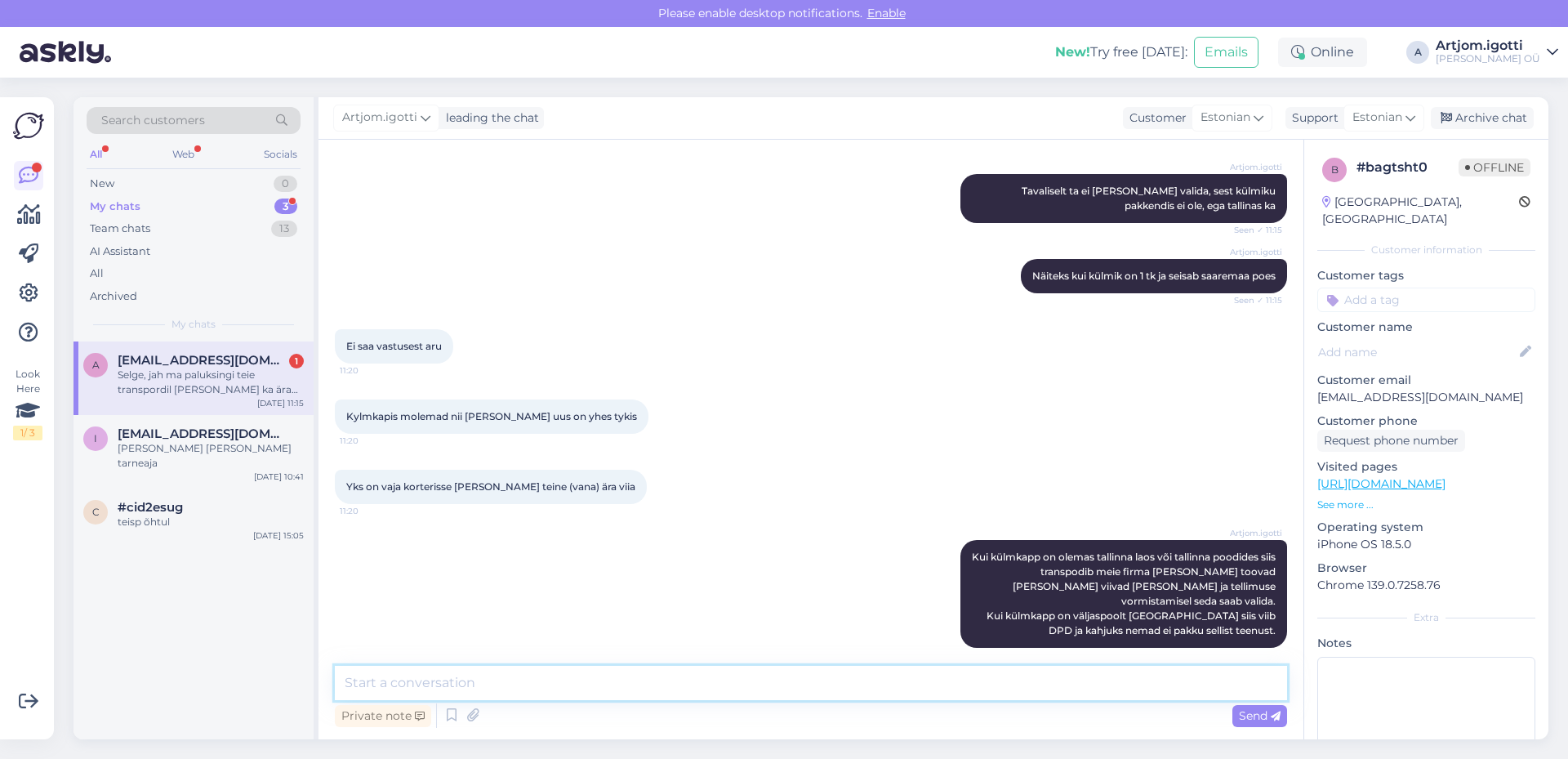
scroll to position [800, 0]
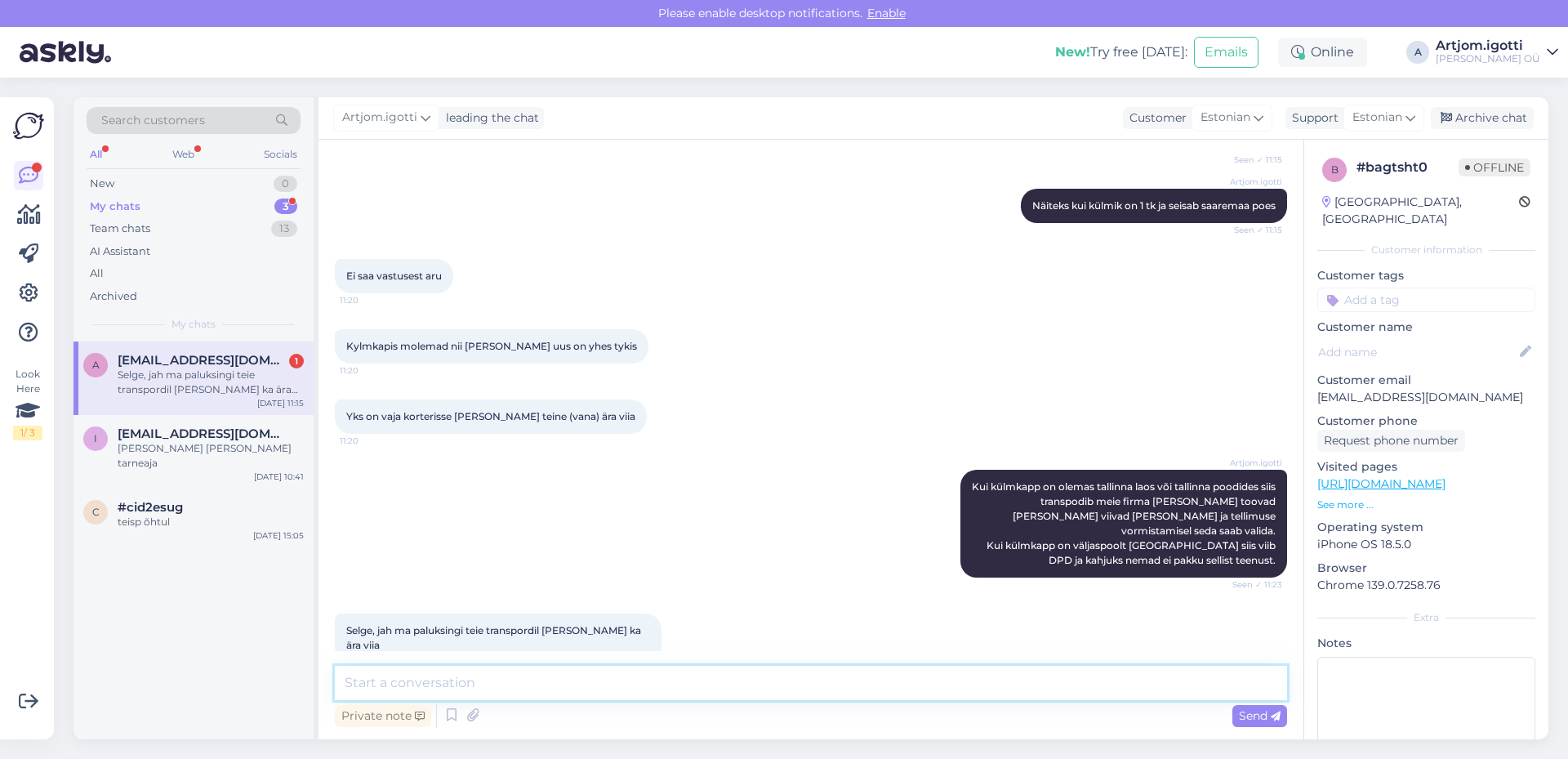
click at [496, 680] on textarea at bounding box center [811, 683] width 952 height 35
click at [437, 684] on textarea at bounding box center [811, 683] width 952 height 35
click at [182, 435] on span "[EMAIL_ADDRESS][DOMAIN_NAME]" at bounding box center [203, 434] width 170 height 15
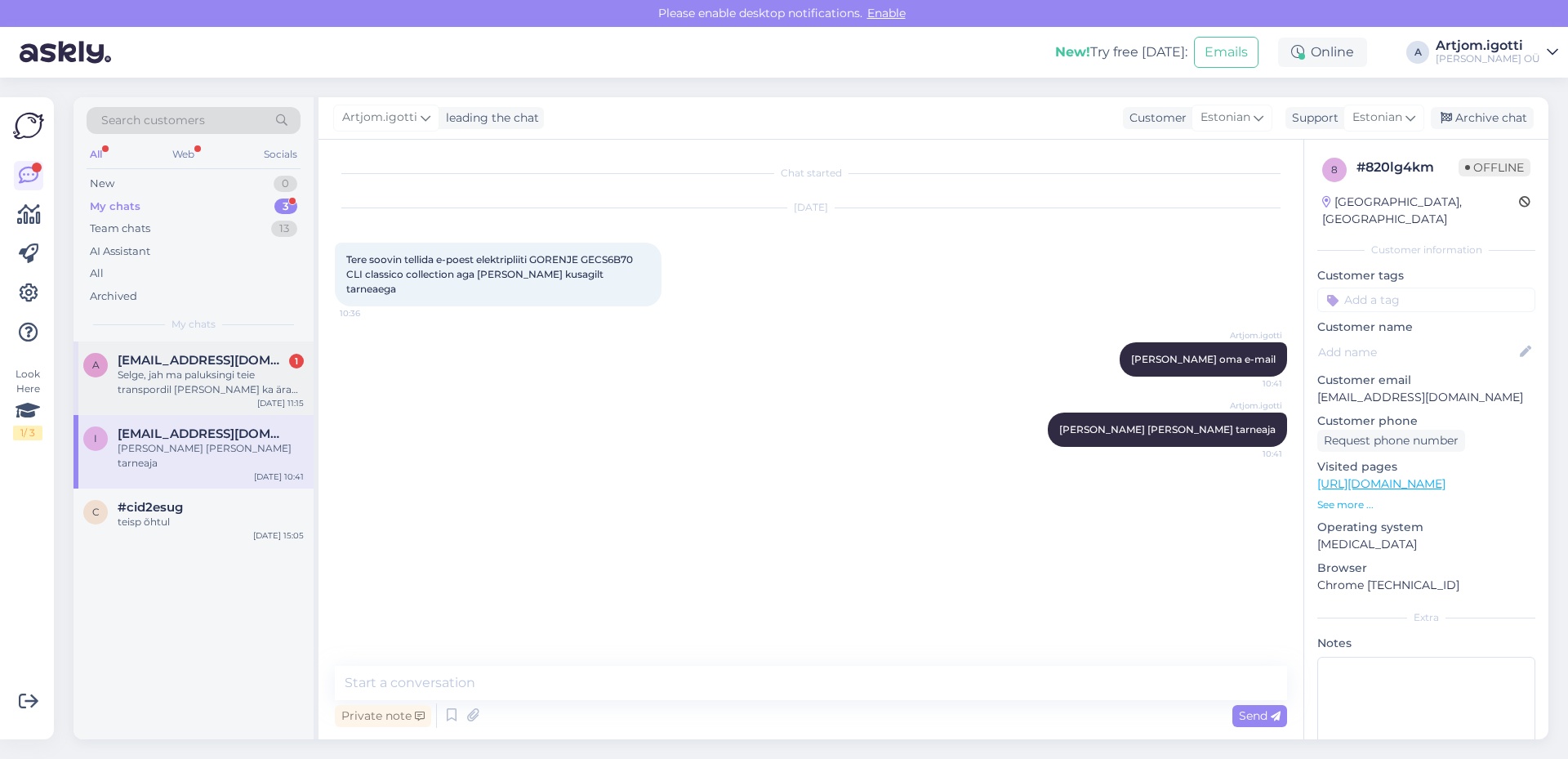
click at [201, 370] on div "Selge, jah ma paluksingi teie transpordil [PERSON_NAME] ka ära viia" at bounding box center [211, 382] width 187 height 30
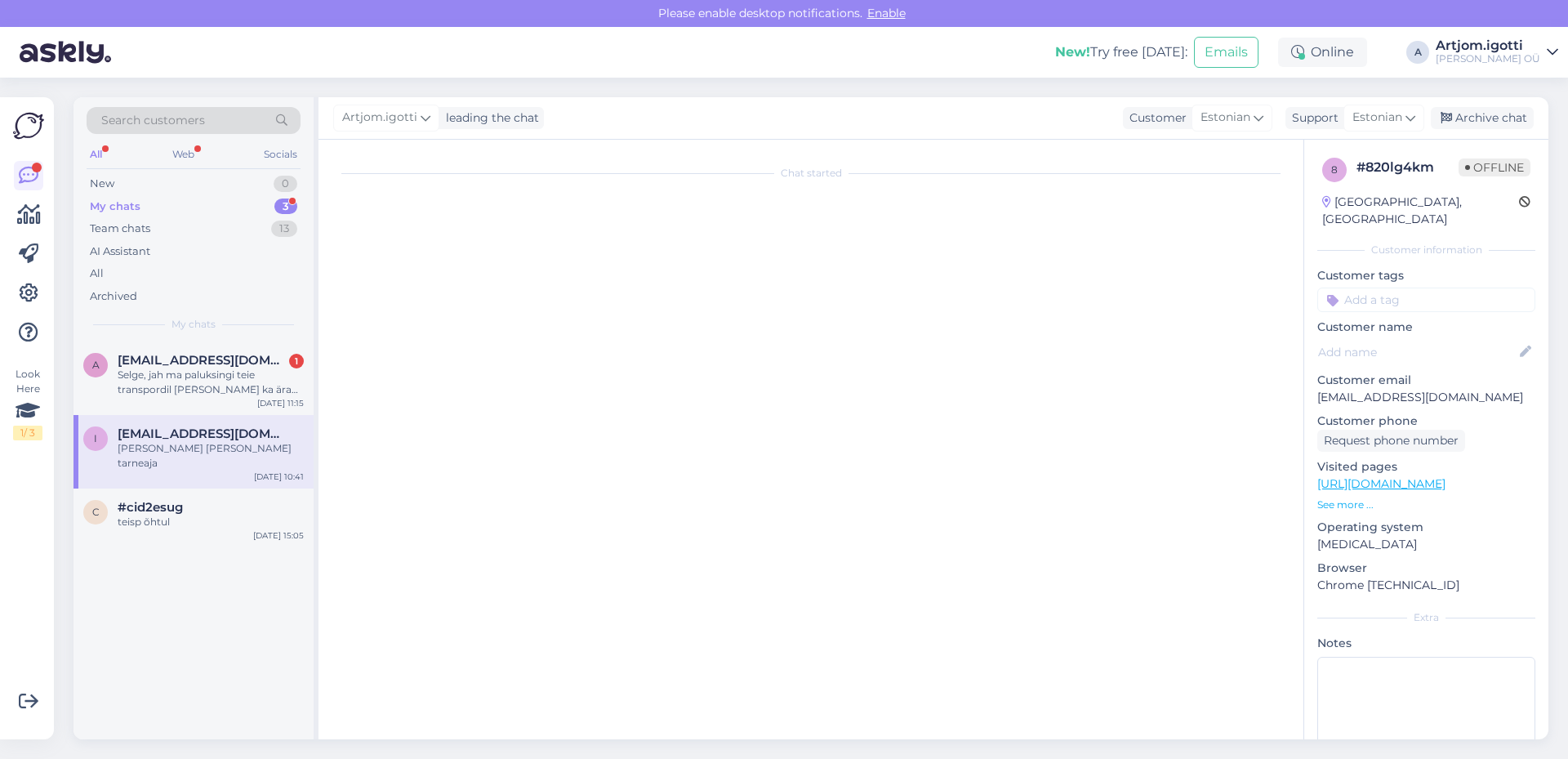
scroll to position [800, 0]
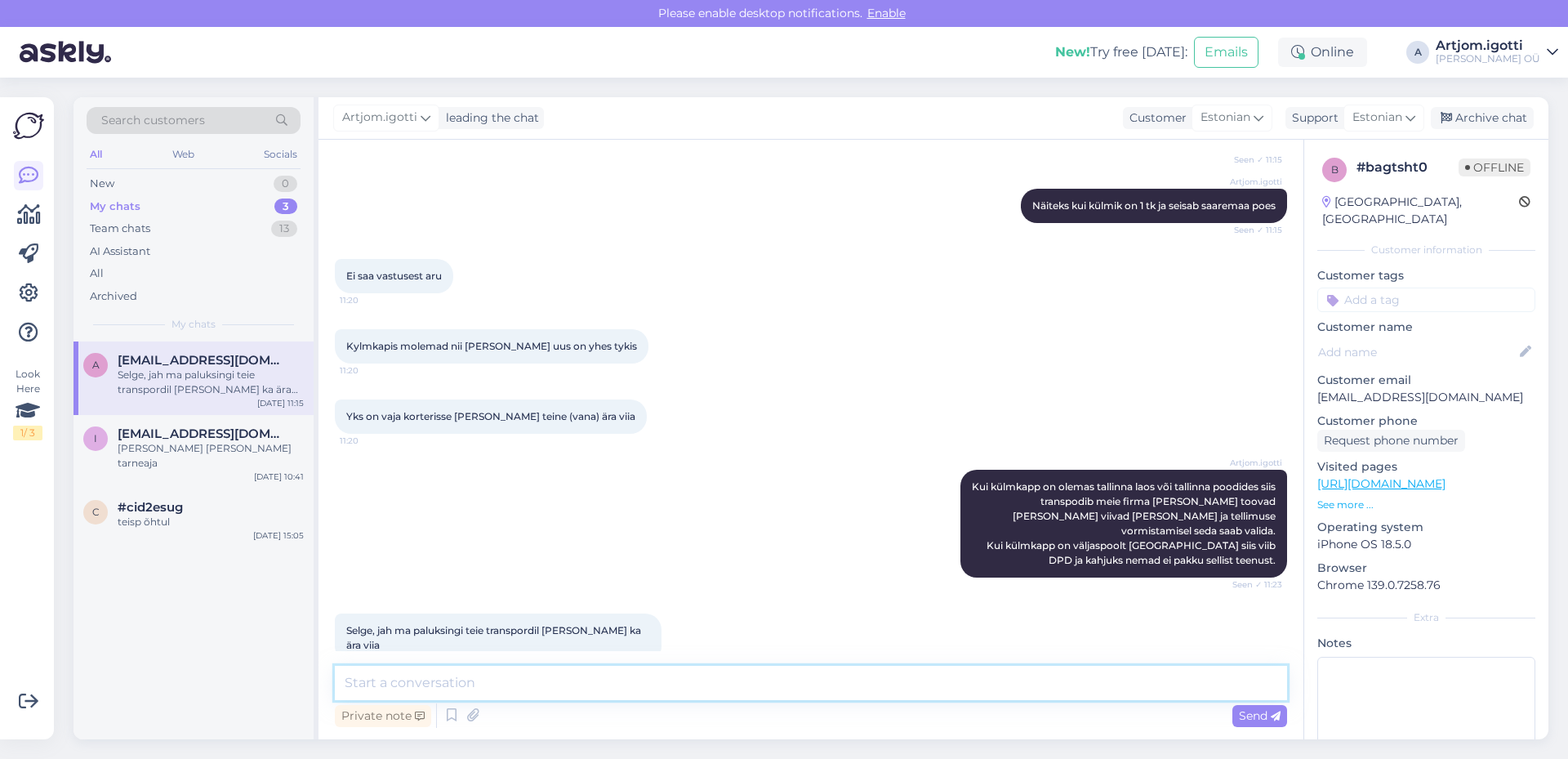
click at [455, 686] on textarea at bounding box center [811, 683] width 952 height 35
type textarea "T"
type textarea "Kui hakkate tellimuse vormistama siis kindlasti vaadake toode saadavuse."
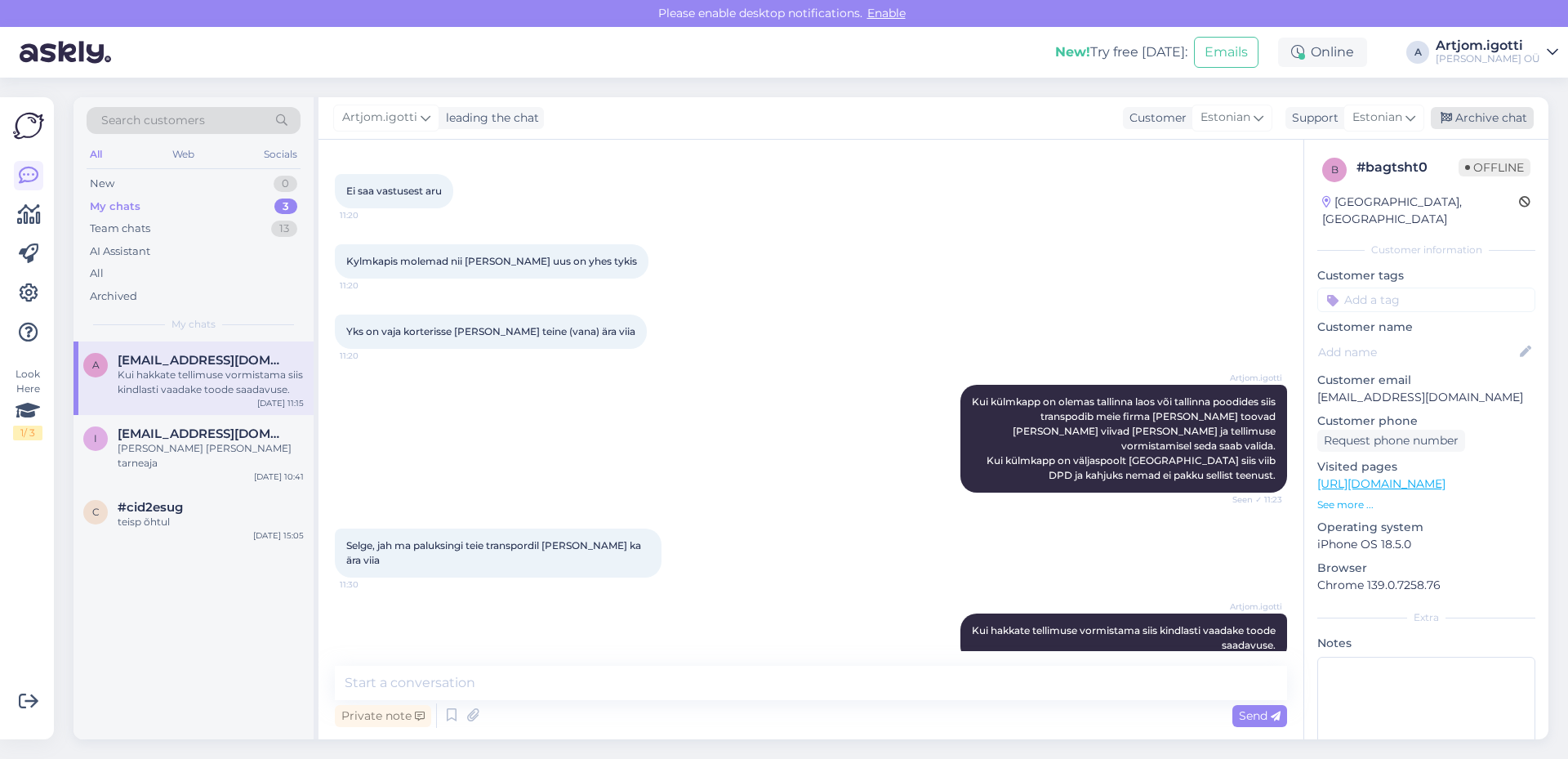
click at [1467, 114] on div "Archive chat" at bounding box center [1482, 118] width 103 height 22
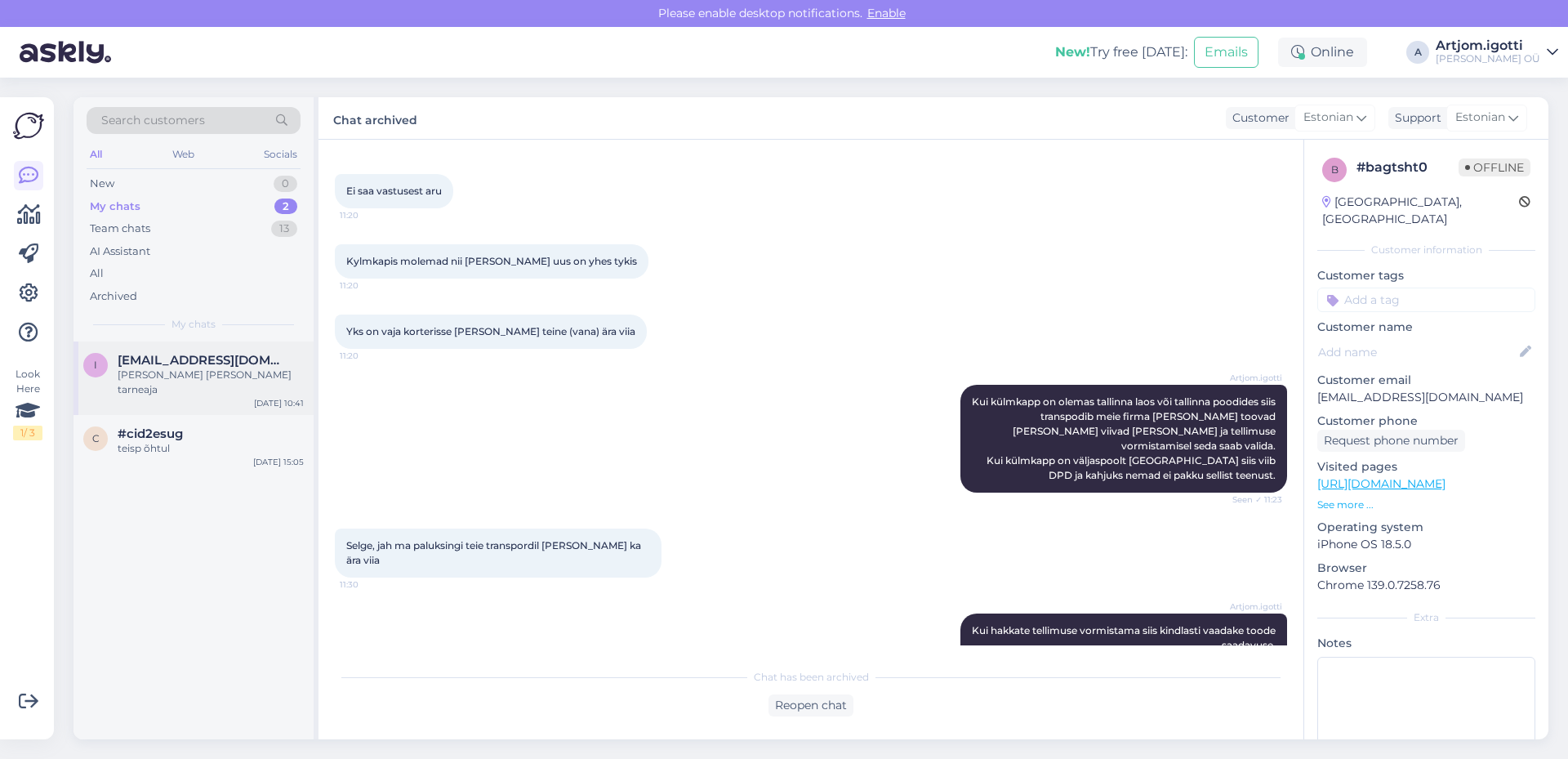
click at [246, 384] on div "i [EMAIL_ADDRESS][DOMAIN_NAME] [PERSON_NAME] [PERSON_NAME] tarneaja [DATE] 10:41" at bounding box center [193, 378] width 240 height 73
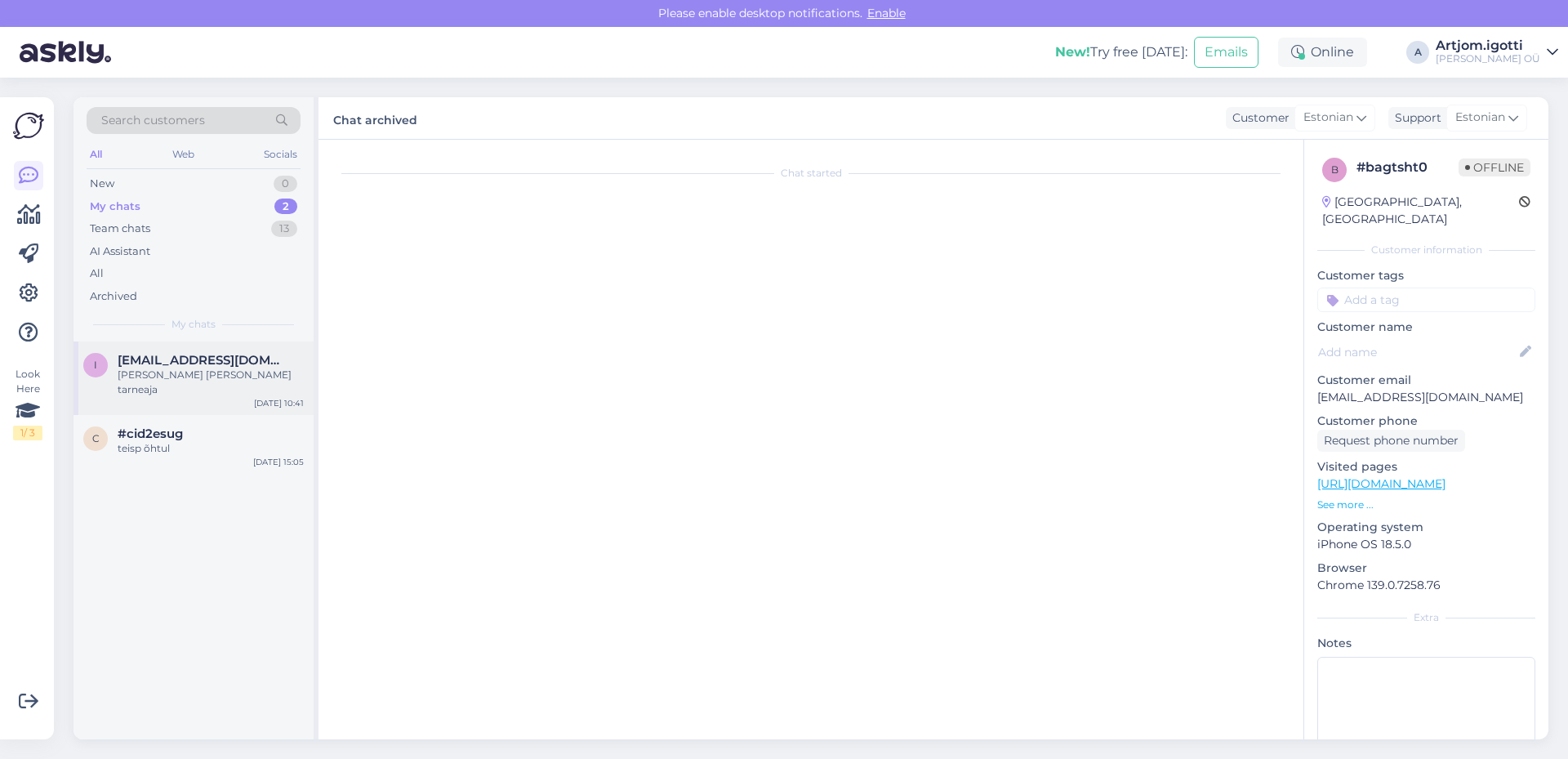
scroll to position [0, 0]
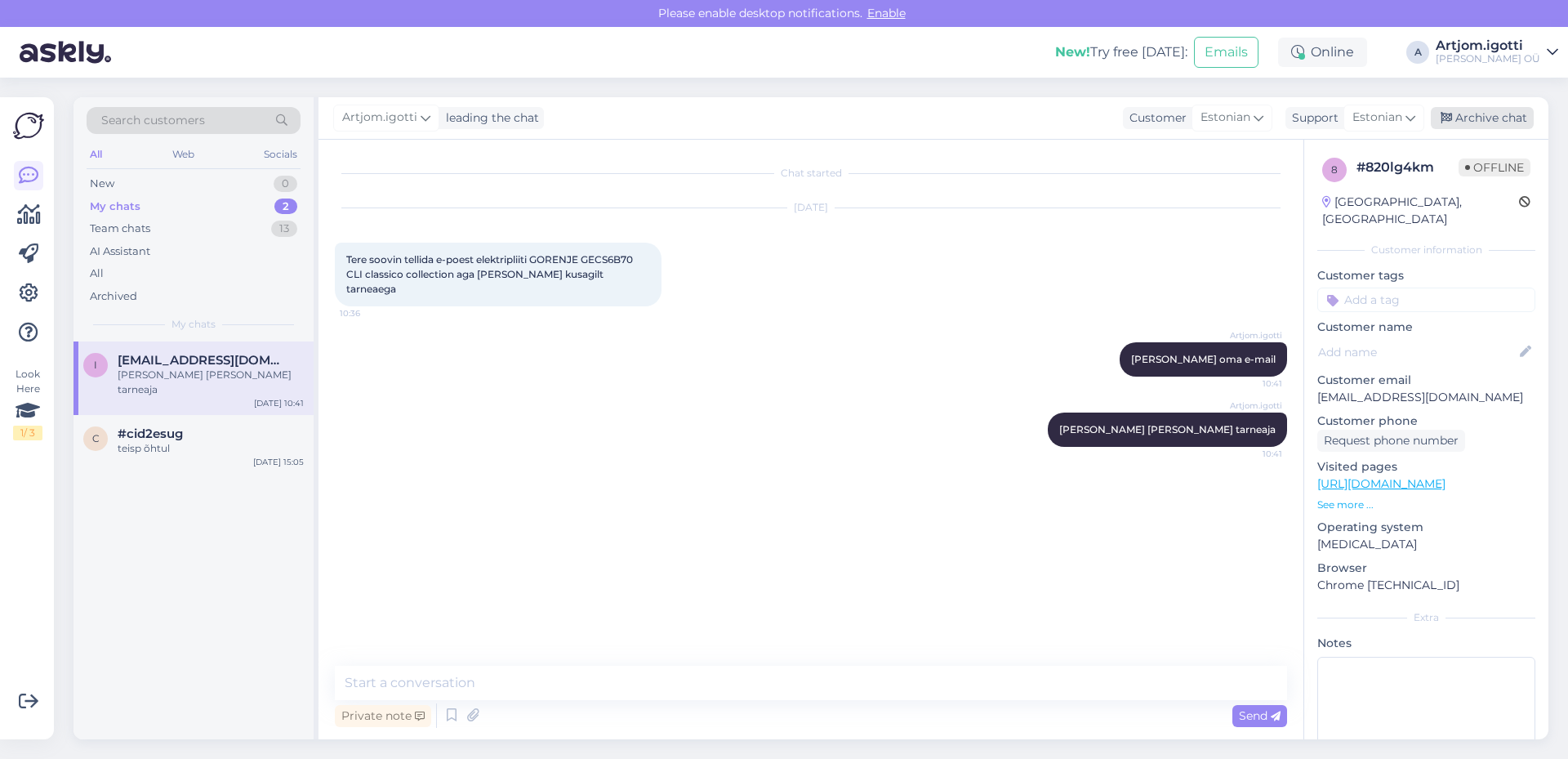
click at [1484, 109] on div "Archive chat" at bounding box center [1482, 118] width 103 height 22
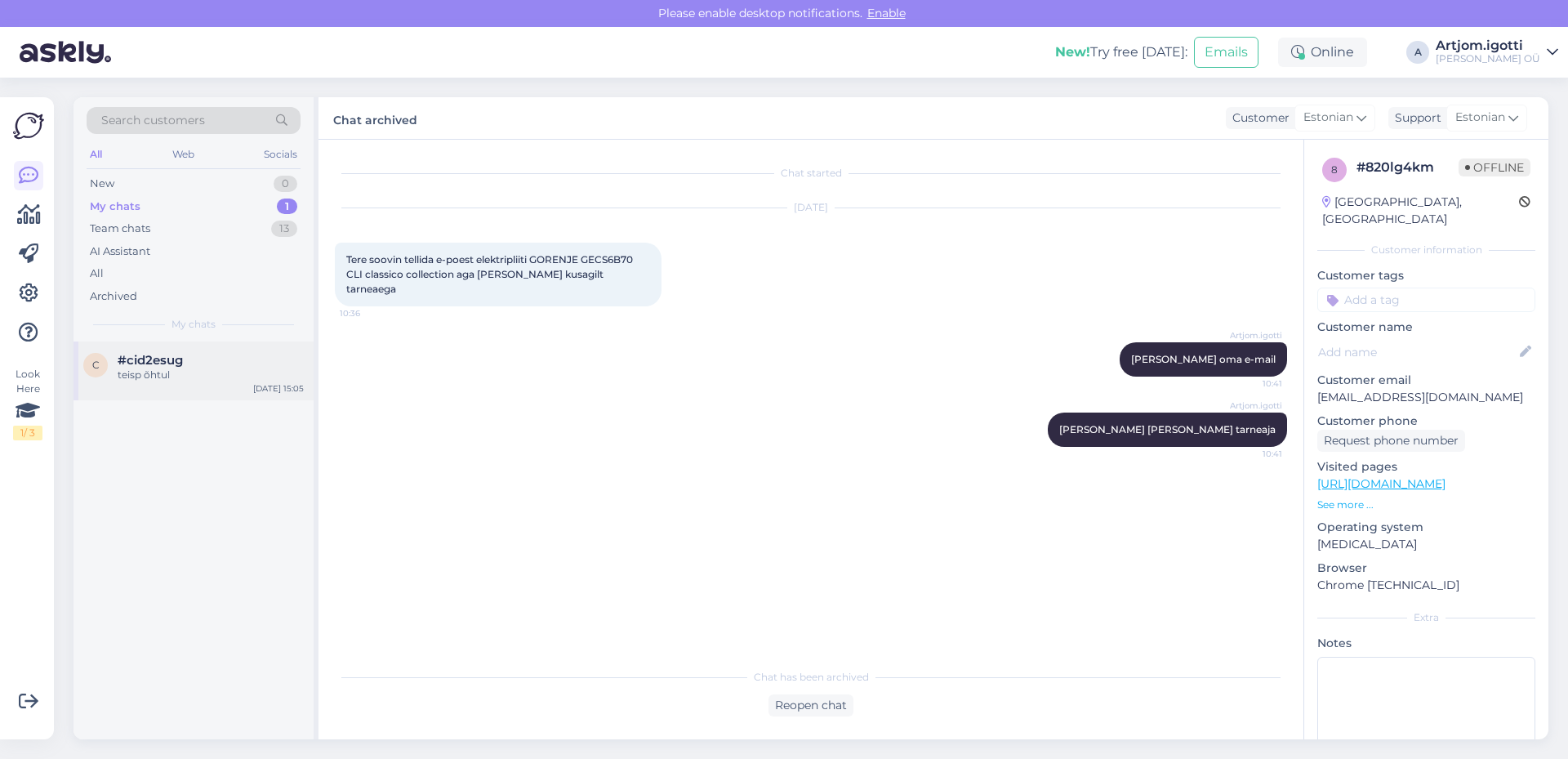
click at [191, 375] on div "teisp õhtul" at bounding box center [211, 375] width 187 height 15
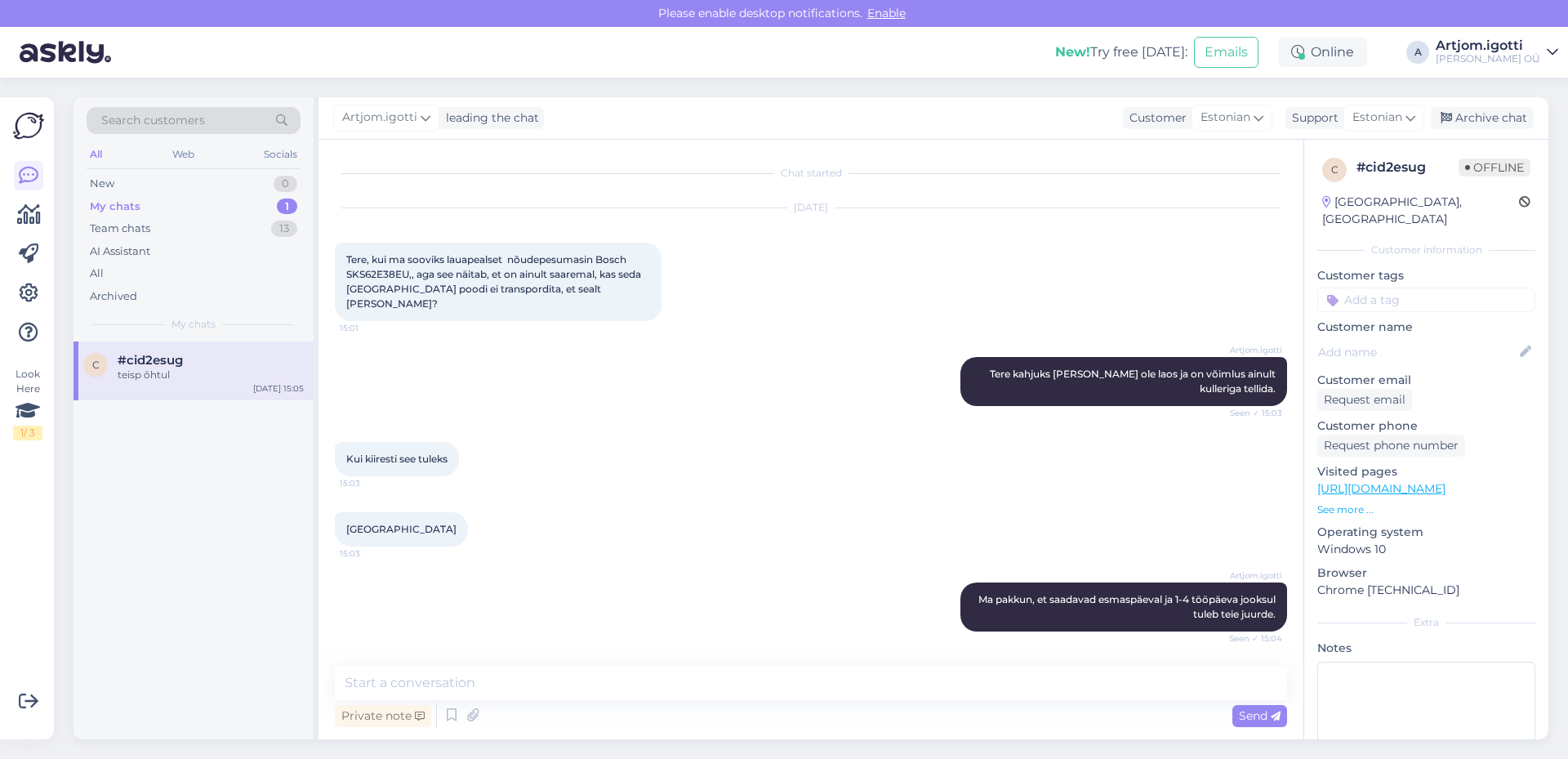
scroll to position [139, 0]
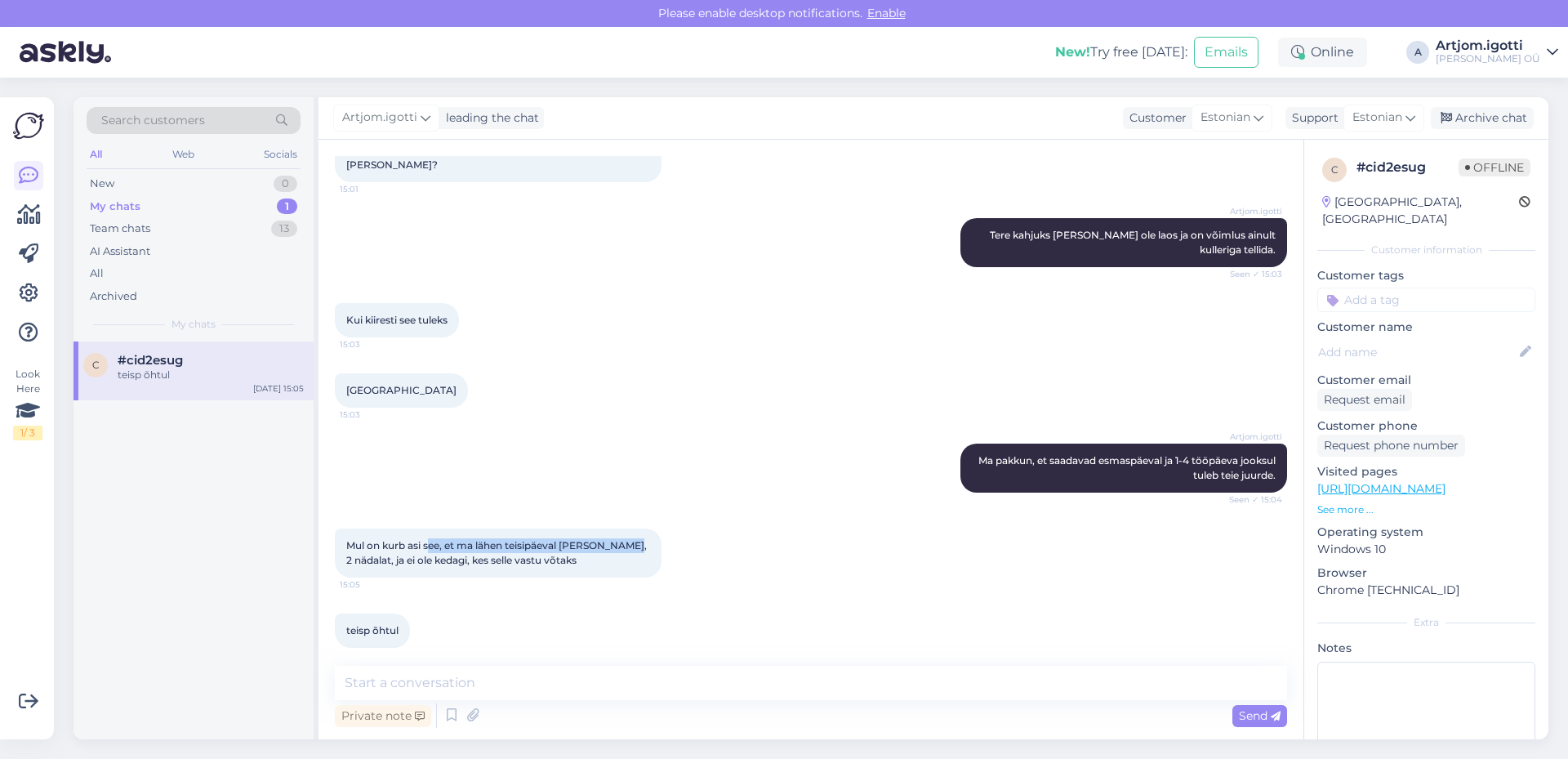
drag, startPoint x: 447, startPoint y: 527, endPoint x: 658, endPoint y: 518, distance: 211.2
click at [627, 528] on div "Mul on kurb asi see, et ma lähen teisipäeval [PERSON_NAME], 2 nädalat, ja ei ol…" at bounding box center [498, 552] width 327 height 49
drag, startPoint x: 1494, startPoint y: 115, endPoint x: 1388, endPoint y: 120, distance: 106.1
click at [1494, 114] on div "Archive chat" at bounding box center [1482, 118] width 103 height 22
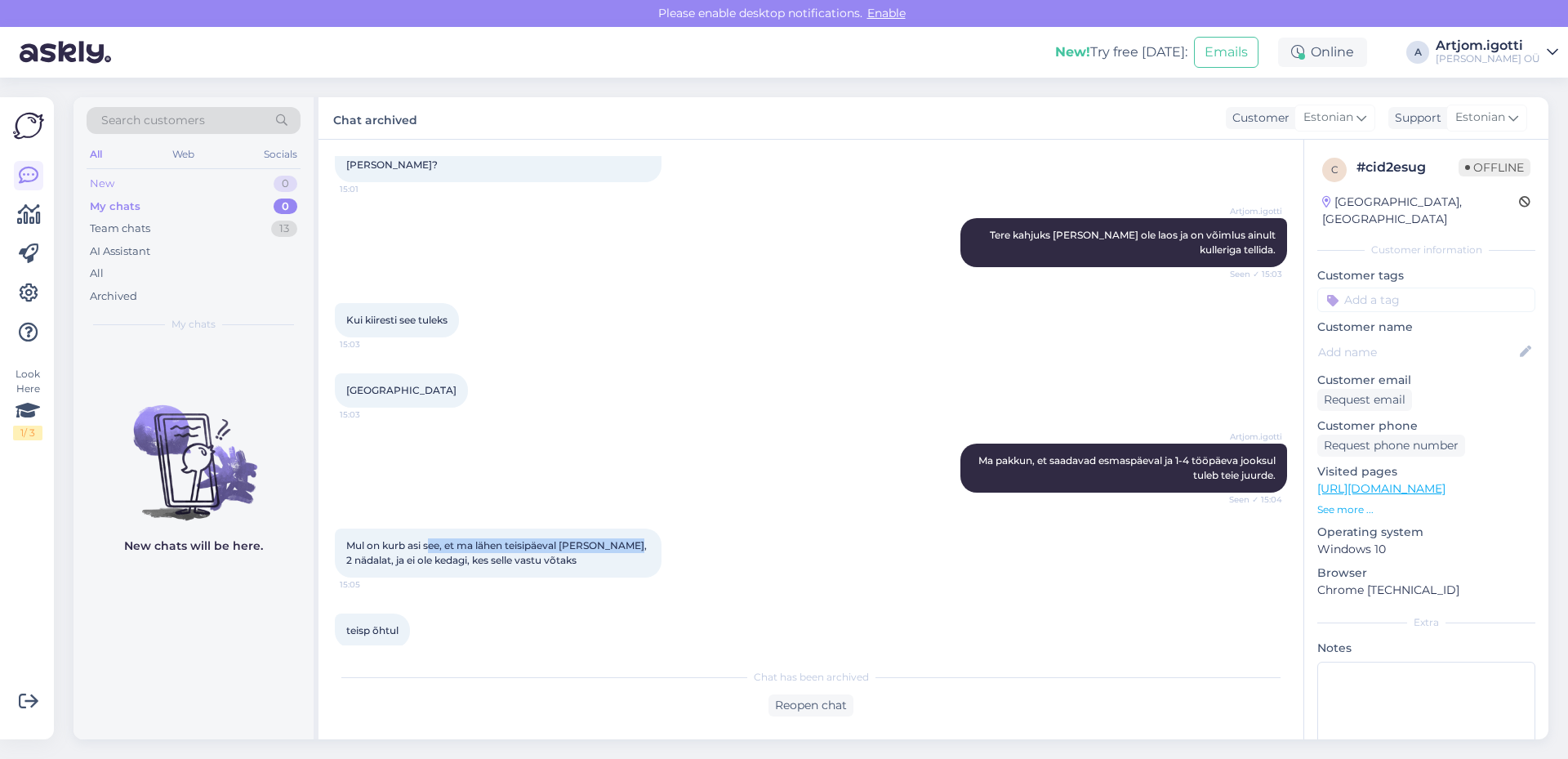
click at [180, 187] on div "New 0" at bounding box center [193, 184] width 214 height 23
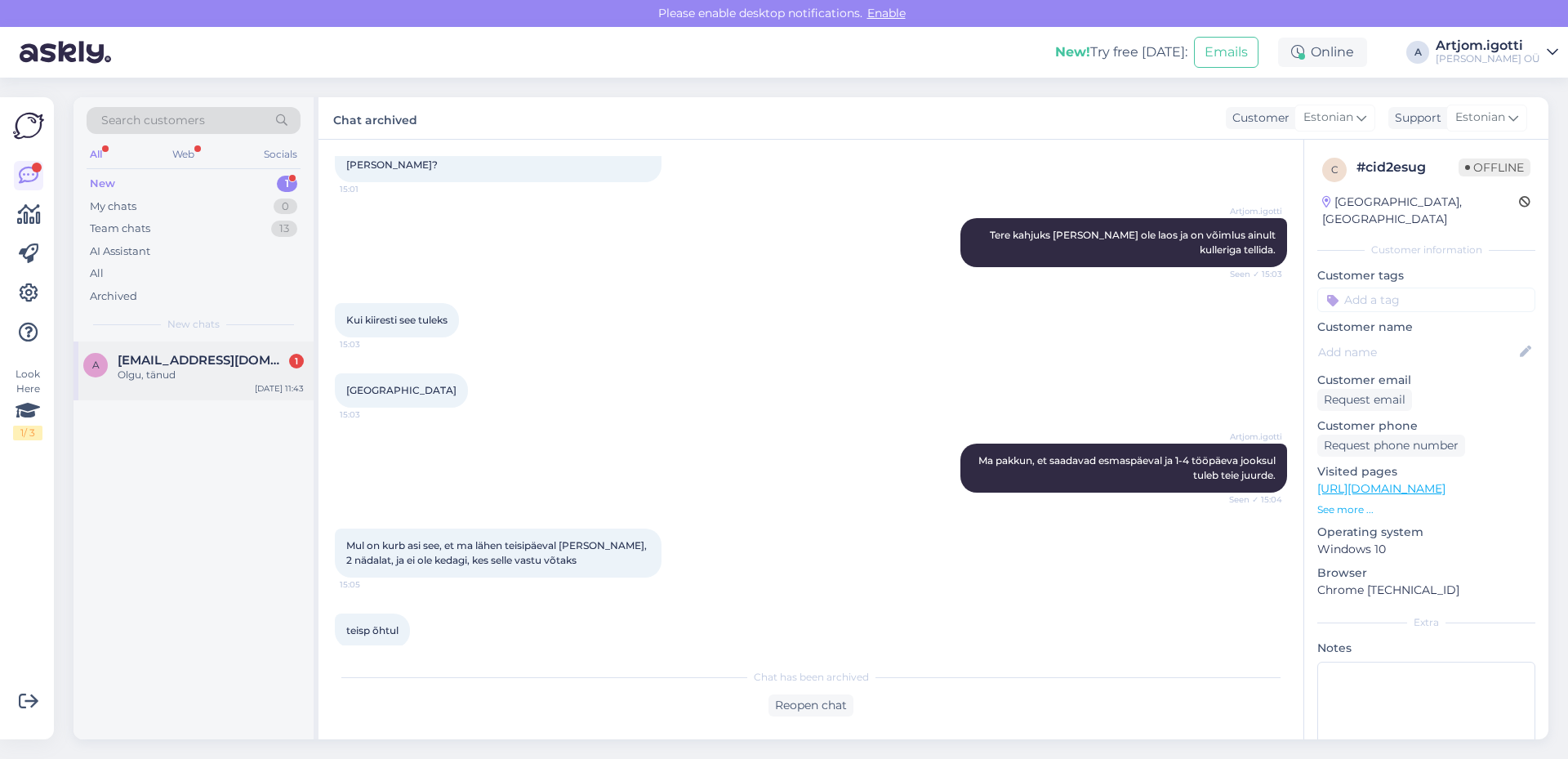
click at [163, 385] on div "a [EMAIL_ADDRESS][DOMAIN_NAME] 1 Olgu, tänud [DATE] 11:43" at bounding box center [193, 370] width 240 height 59
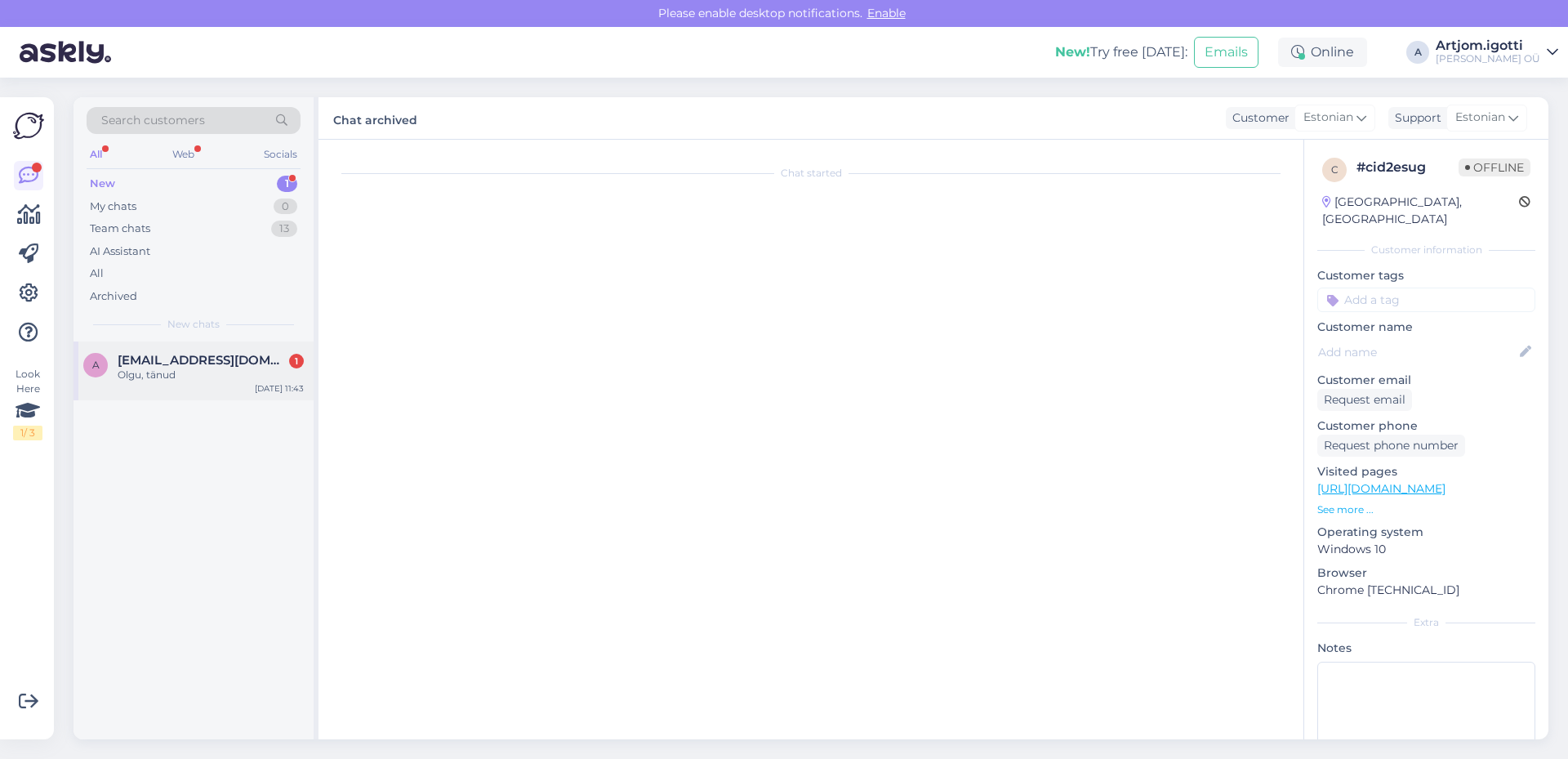
scroll to position [1016, 0]
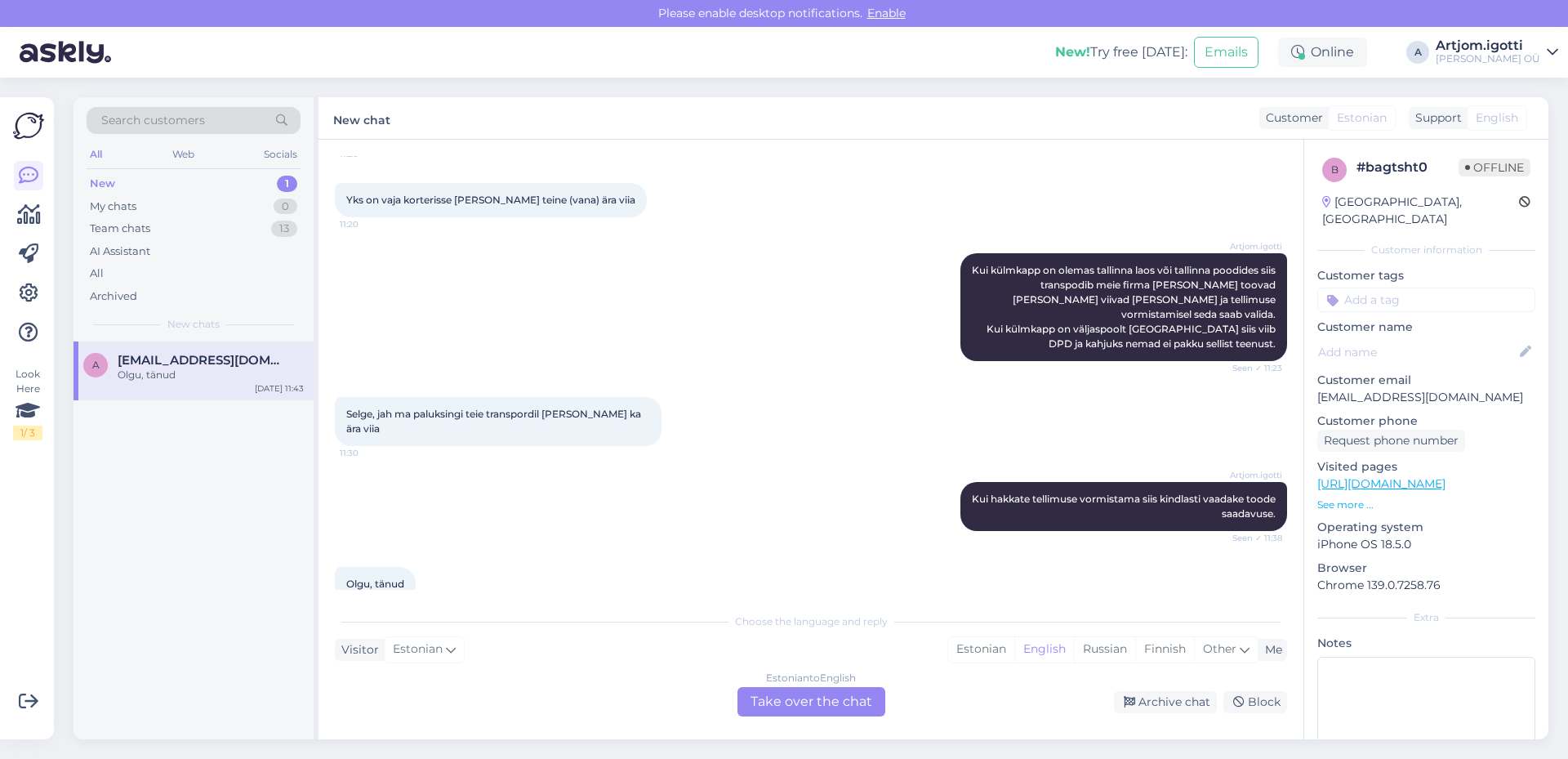
click at [819, 700] on div "Estonian to English Take over the chat" at bounding box center [811, 701] width 148 height 30
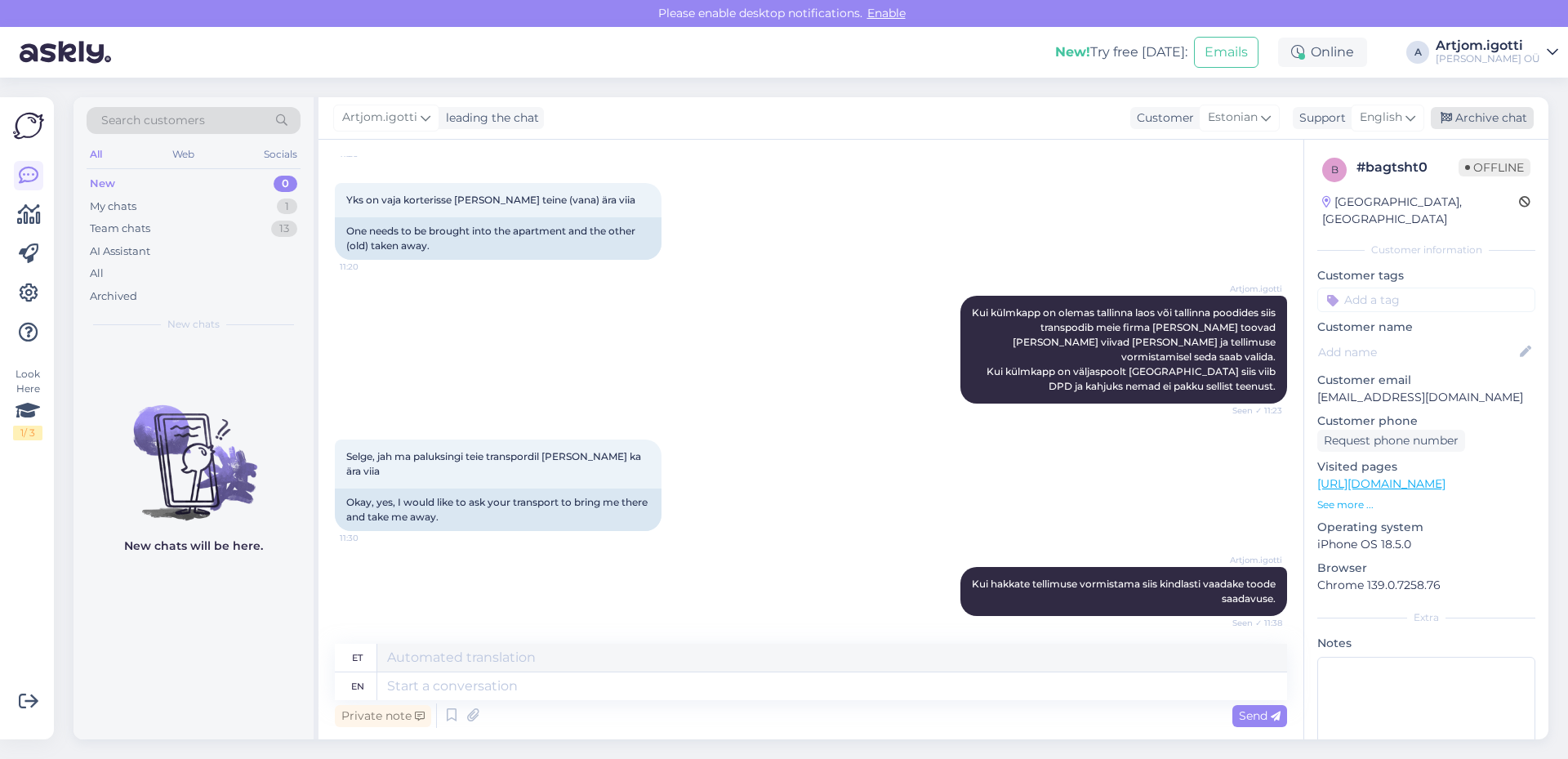
click at [1481, 114] on div "Archive chat" at bounding box center [1482, 118] width 103 height 22
